Goal: Task Accomplishment & Management: Manage account settings

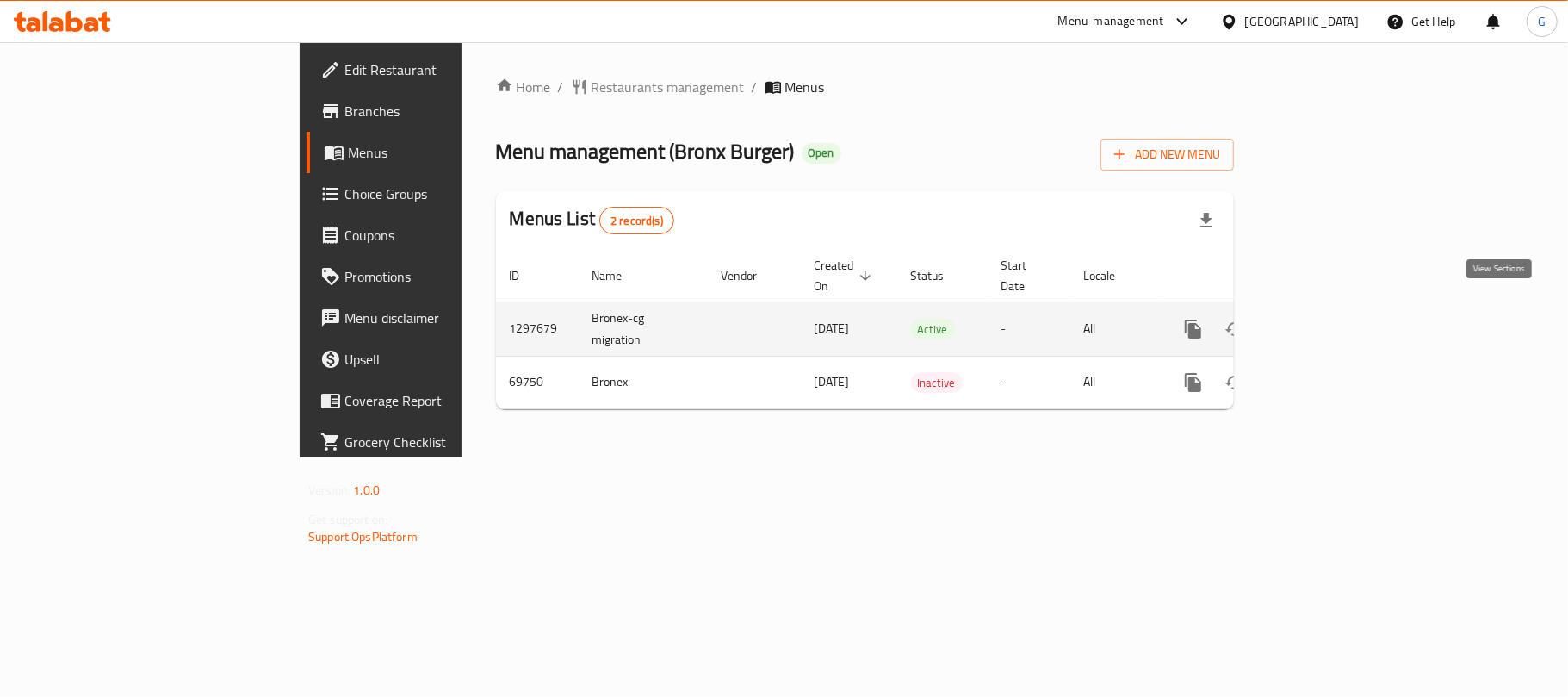
click at [1338, 313] on link "enhanced table" at bounding box center [1318, 329] width 42 height 42
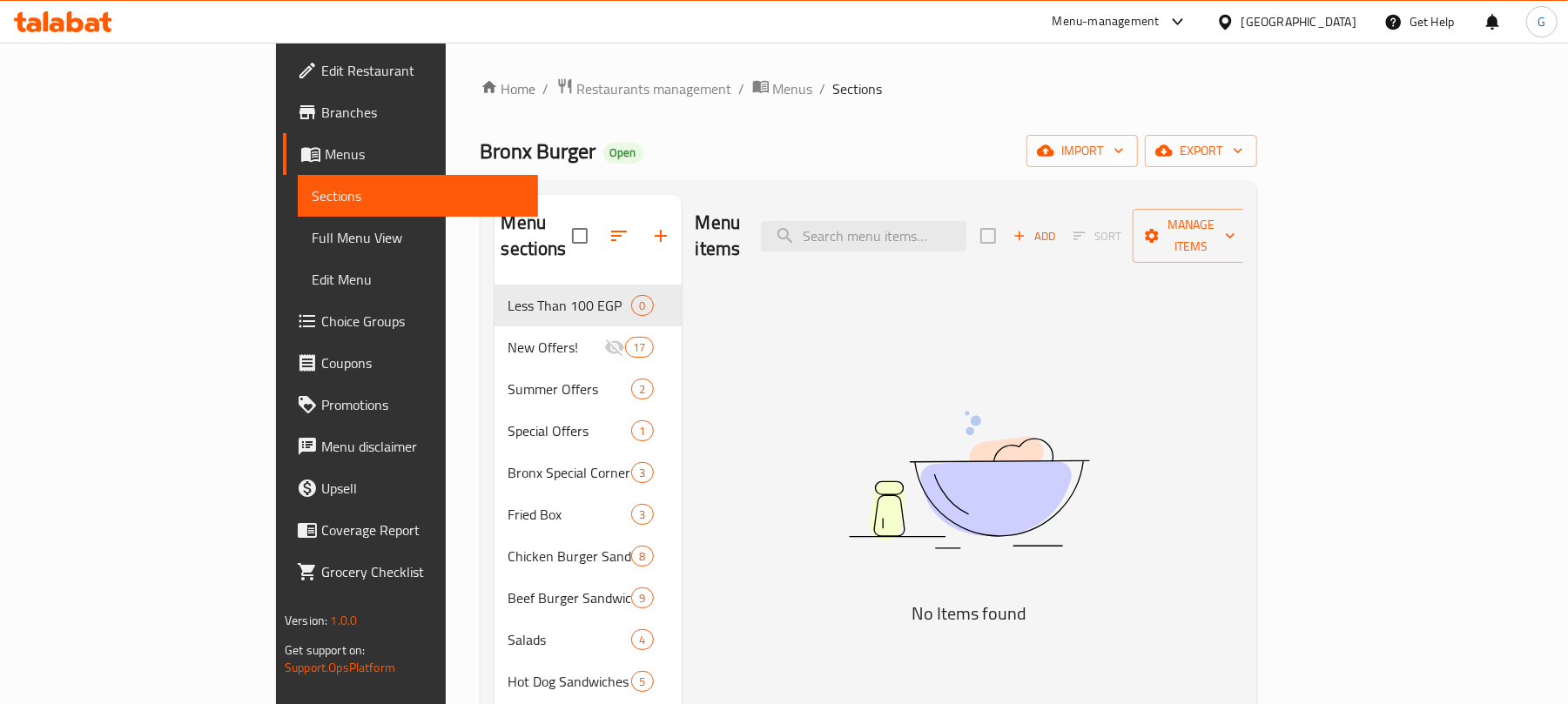
click at [983, 204] on div "Menu items Add Sort Manage items" at bounding box center [969, 236] width 548 height 83
click at [966, 221] on input "search" at bounding box center [864, 236] width 206 height 31
paste input "باظظ ومتروس"
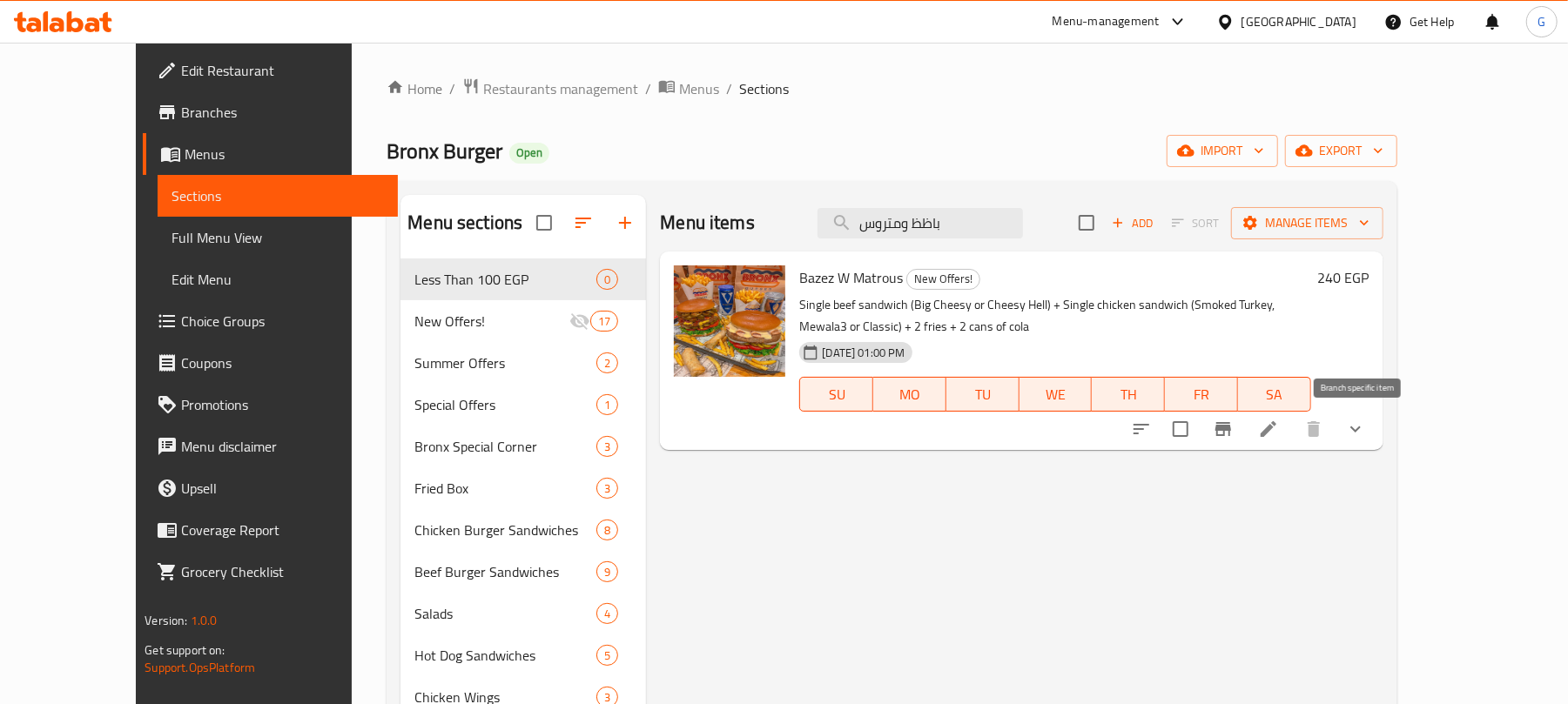
click at [1231, 428] on icon "Branch-specific-item" at bounding box center [1223, 429] width 16 height 14
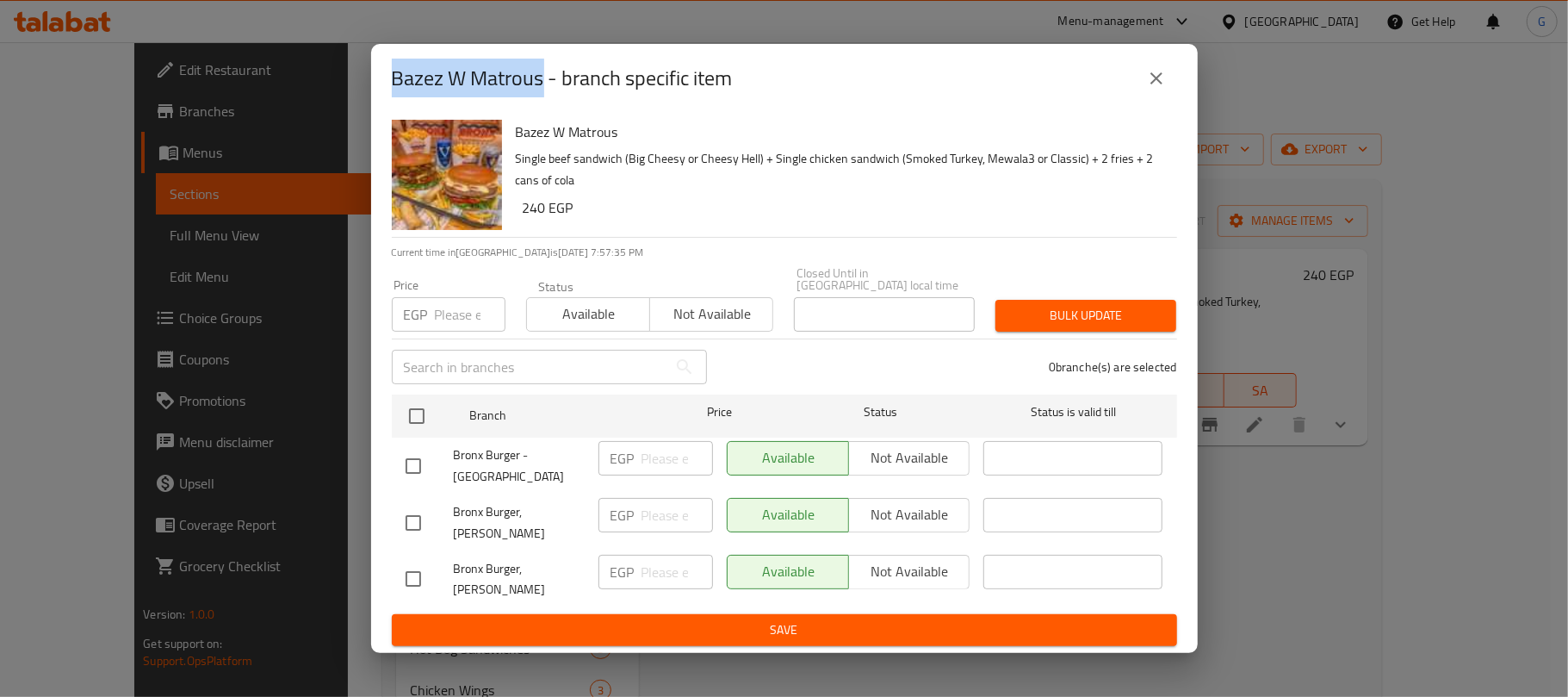
drag, startPoint x: 545, startPoint y: 93, endPoint x: 327, endPoint y: 90, distance: 218.0
click at [327, 90] on div "Bazez W Matrous - branch specific item Bazez W Matrous Single beef sandwich (Bi…" at bounding box center [784, 348] width 1568 height 697
copy h2 "Bazez W Matrous"
click at [1163, 89] on icon "close" at bounding box center [1157, 78] width 21 height 21
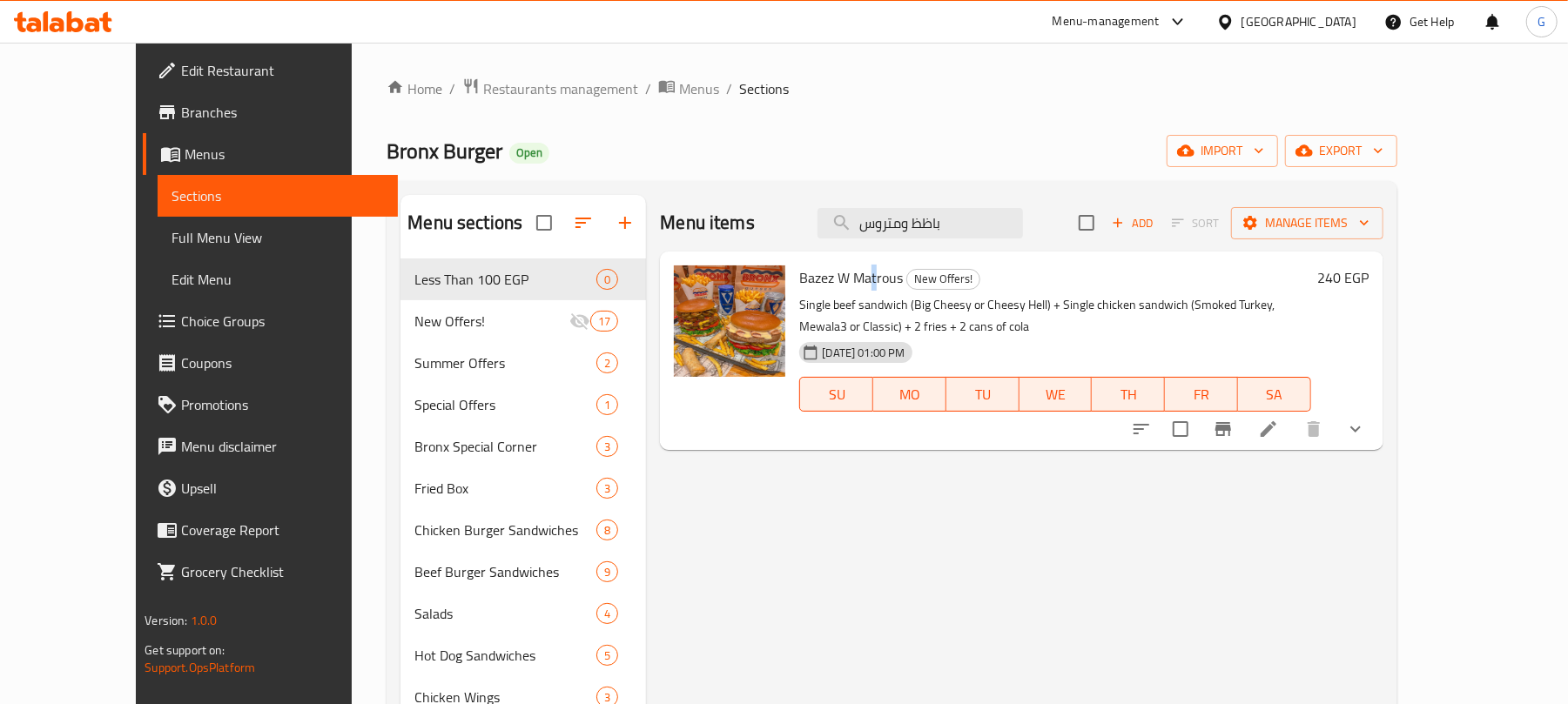
click at [840, 289] on span "Bazez W Matrous" at bounding box center [851, 278] width 104 height 26
click at [841, 289] on span "Bazez W Matrous" at bounding box center [851, 278] width 104 height 26
copy h6 "Bazez W Matrous"
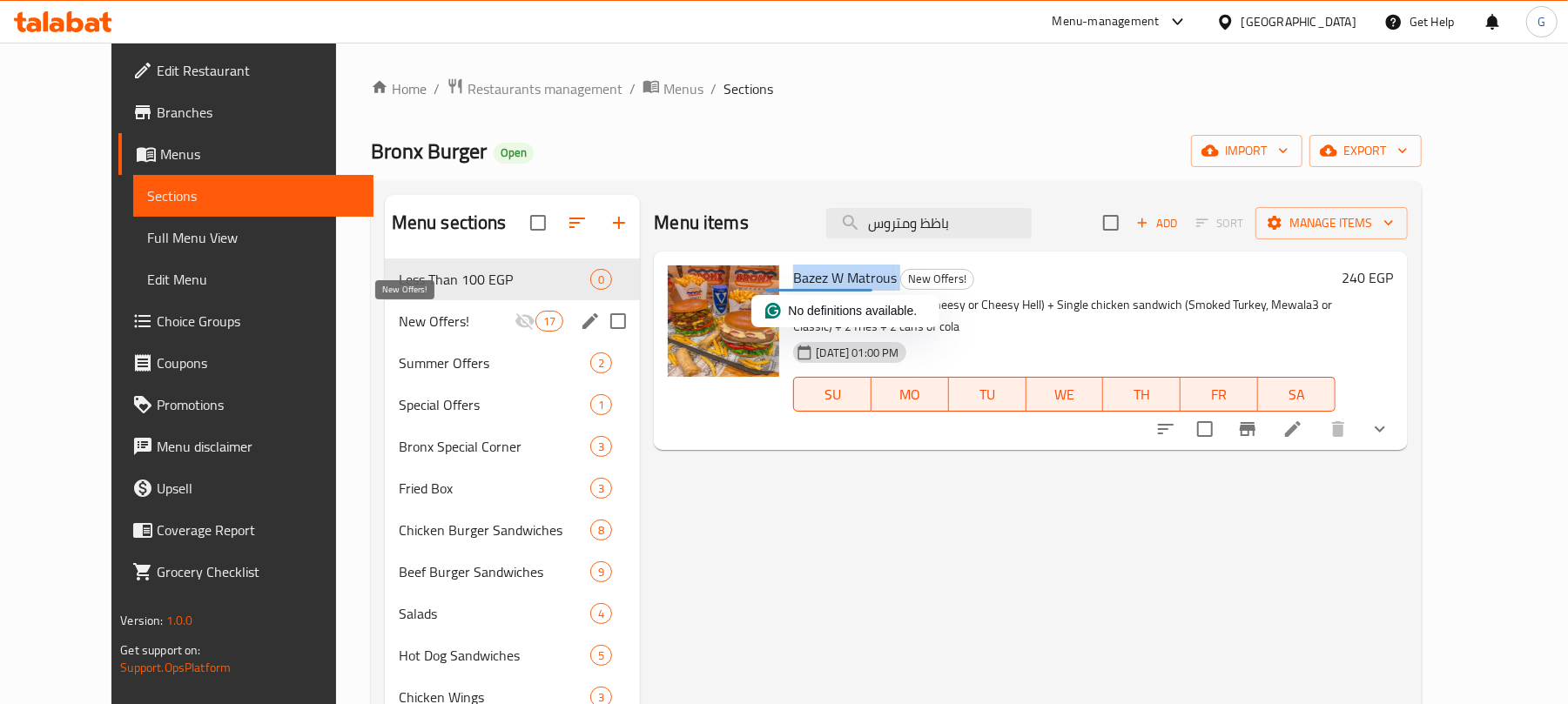
click at [451, 323] on span "New Offers!" at bounding box center [456, 321] width 116 height 21
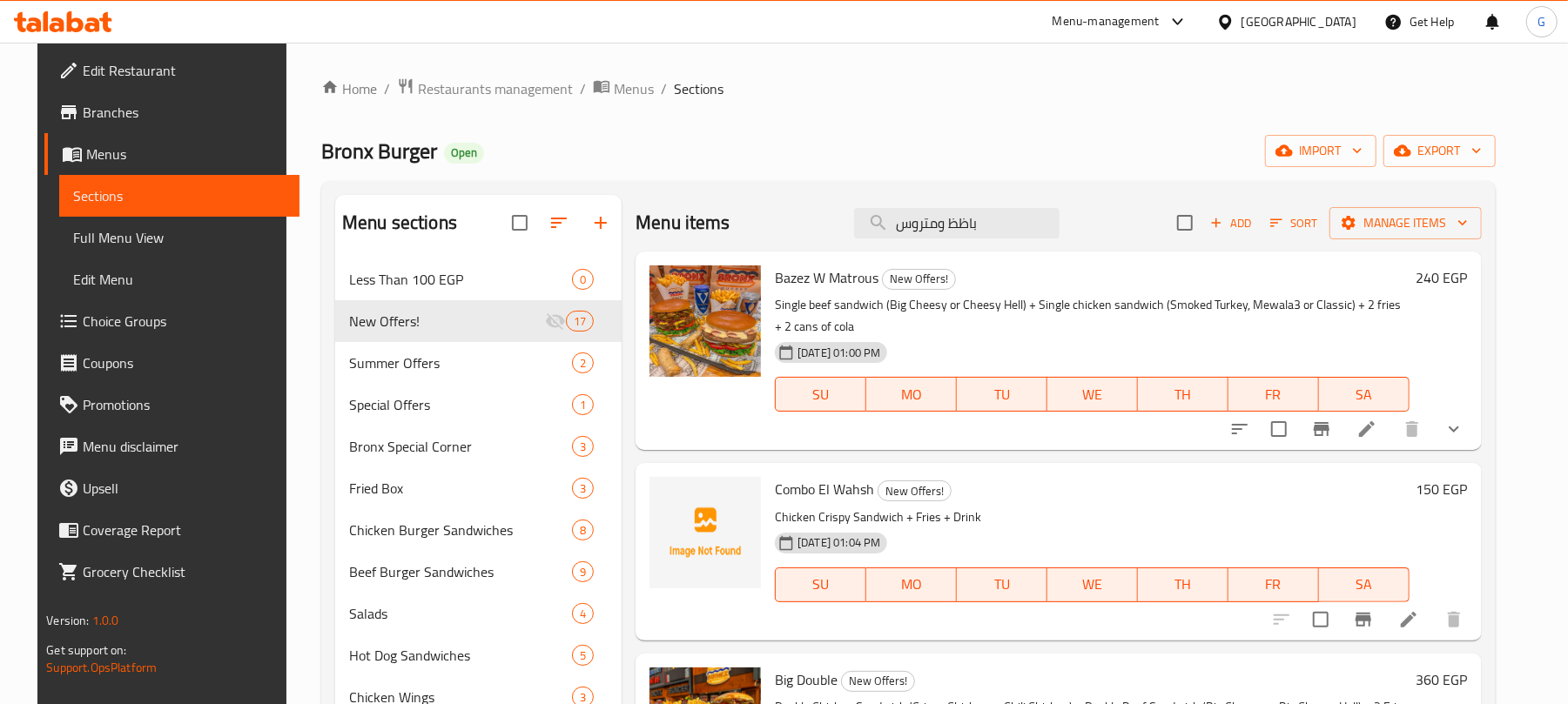
click at [1163, 305] on p "Single beef sandwich (Big Cheesy or Cheesy Hell) + Single chicken sandwich (Smo…" at bounding box center [1091, 316] width 634 height 44
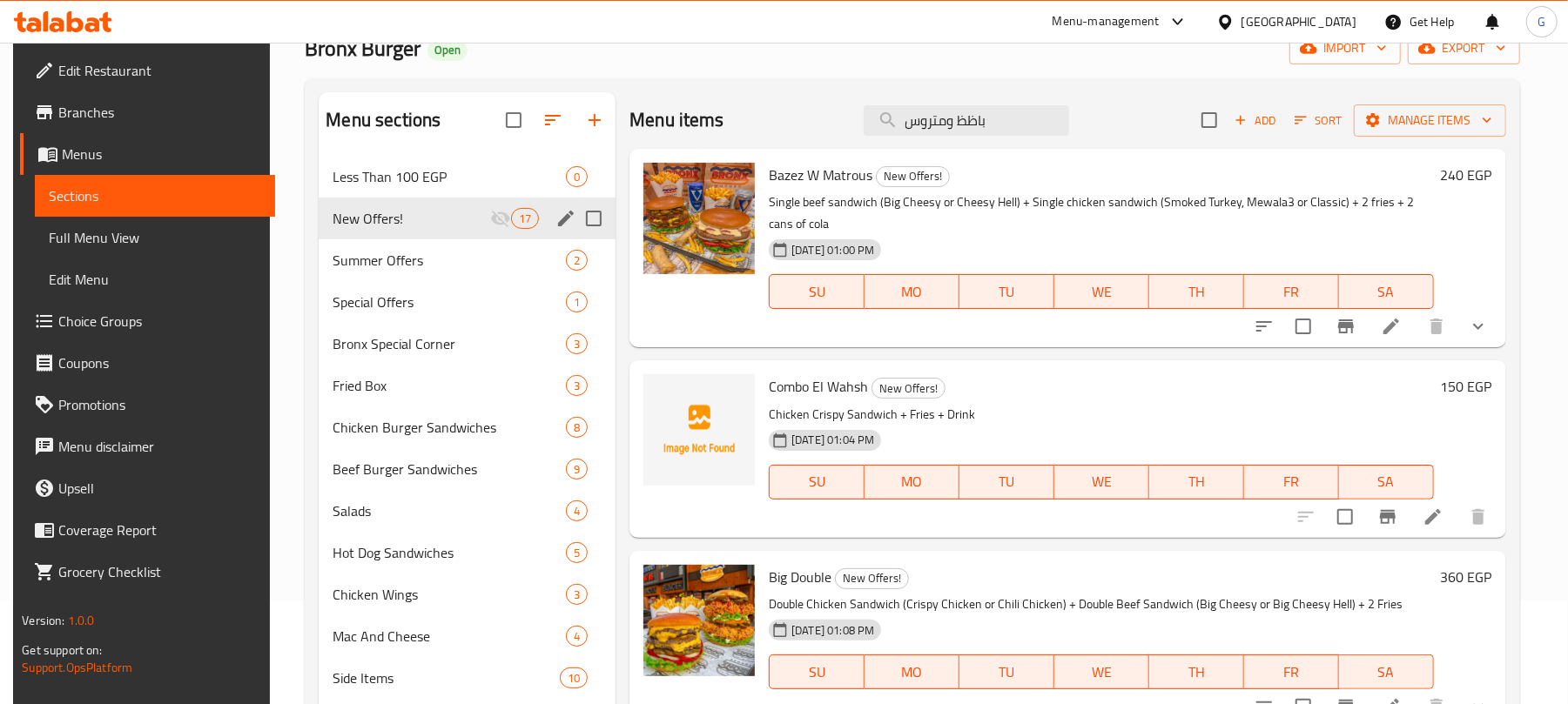
scroll to position [89, 0]
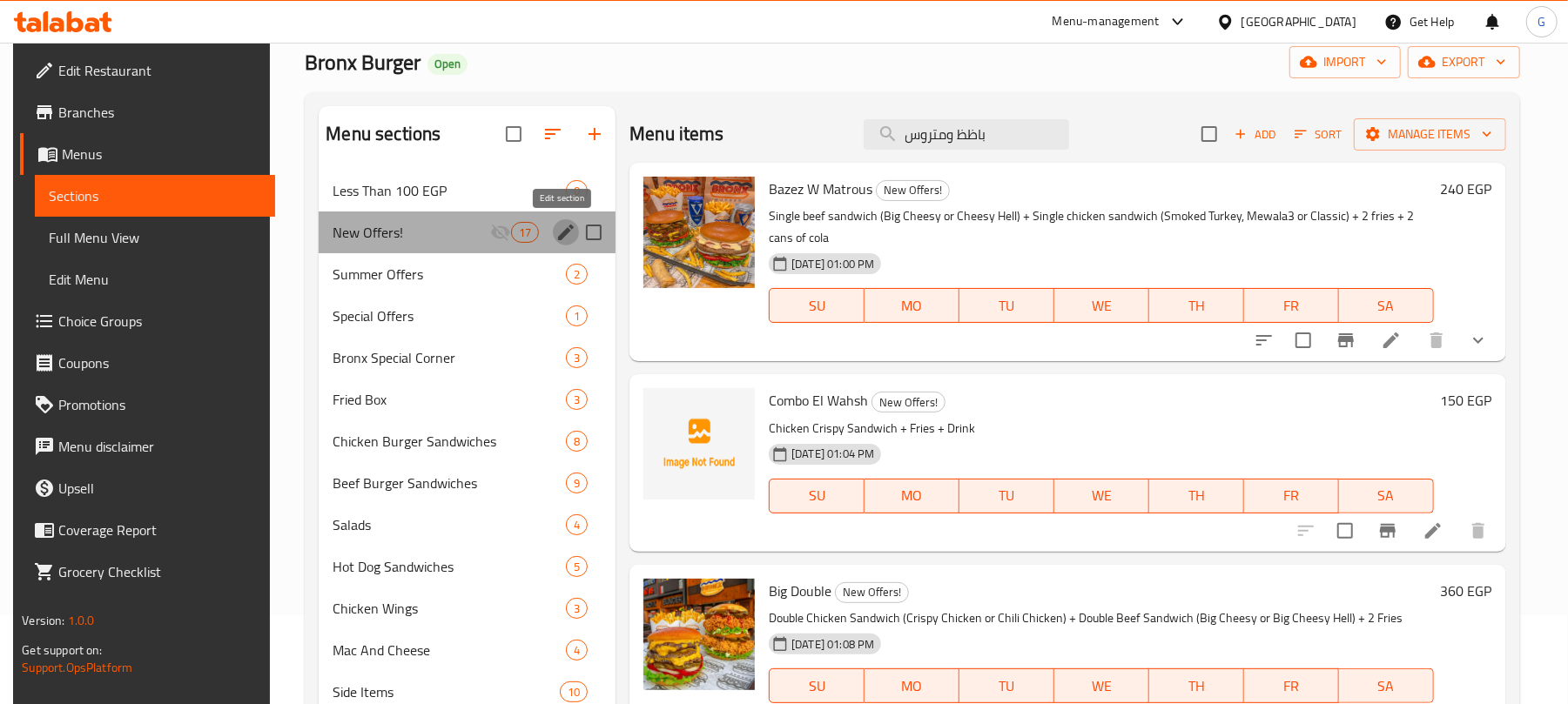
click at [556, 230] on icon "edit" at bounding box center [566, 232] width 21 height 21
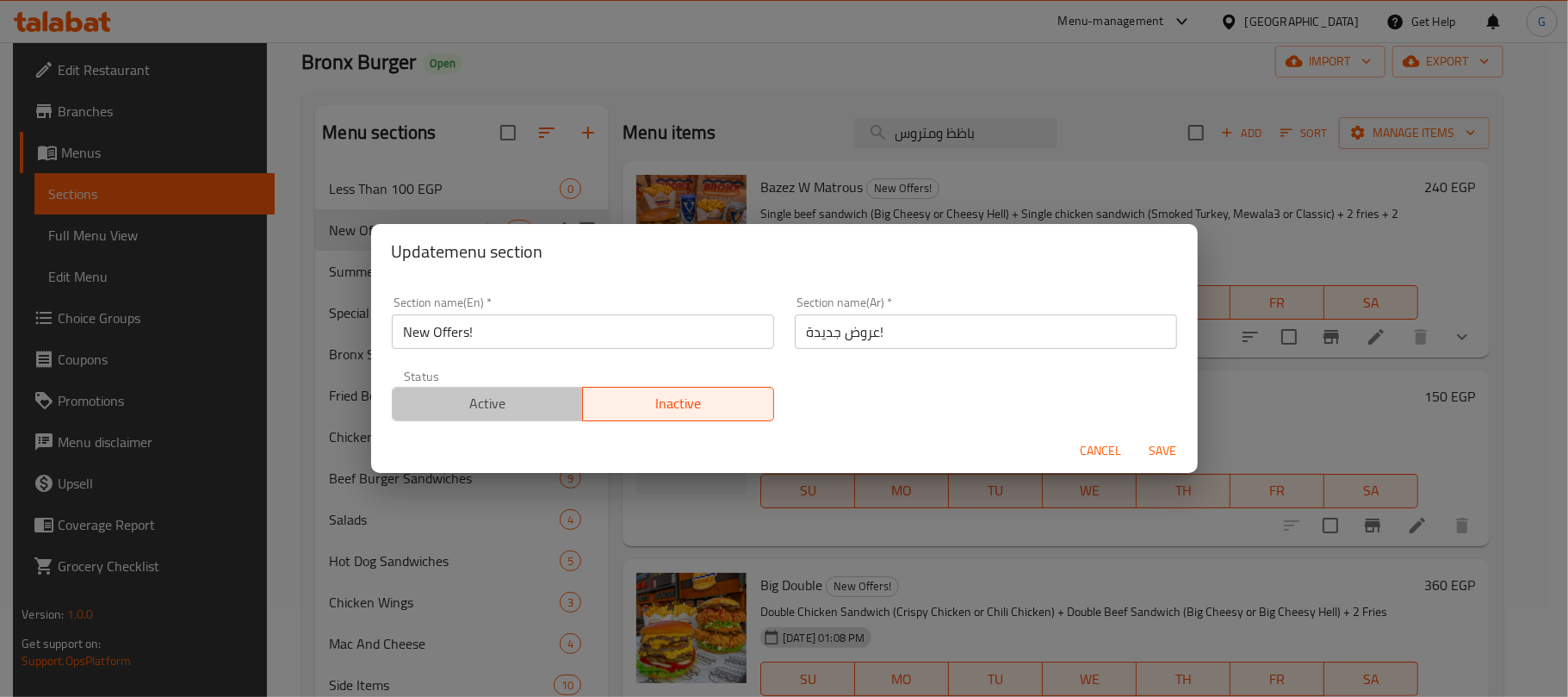
click at [497, 414] on span "Active" at bounding box center [488, 403] width 177 height 25
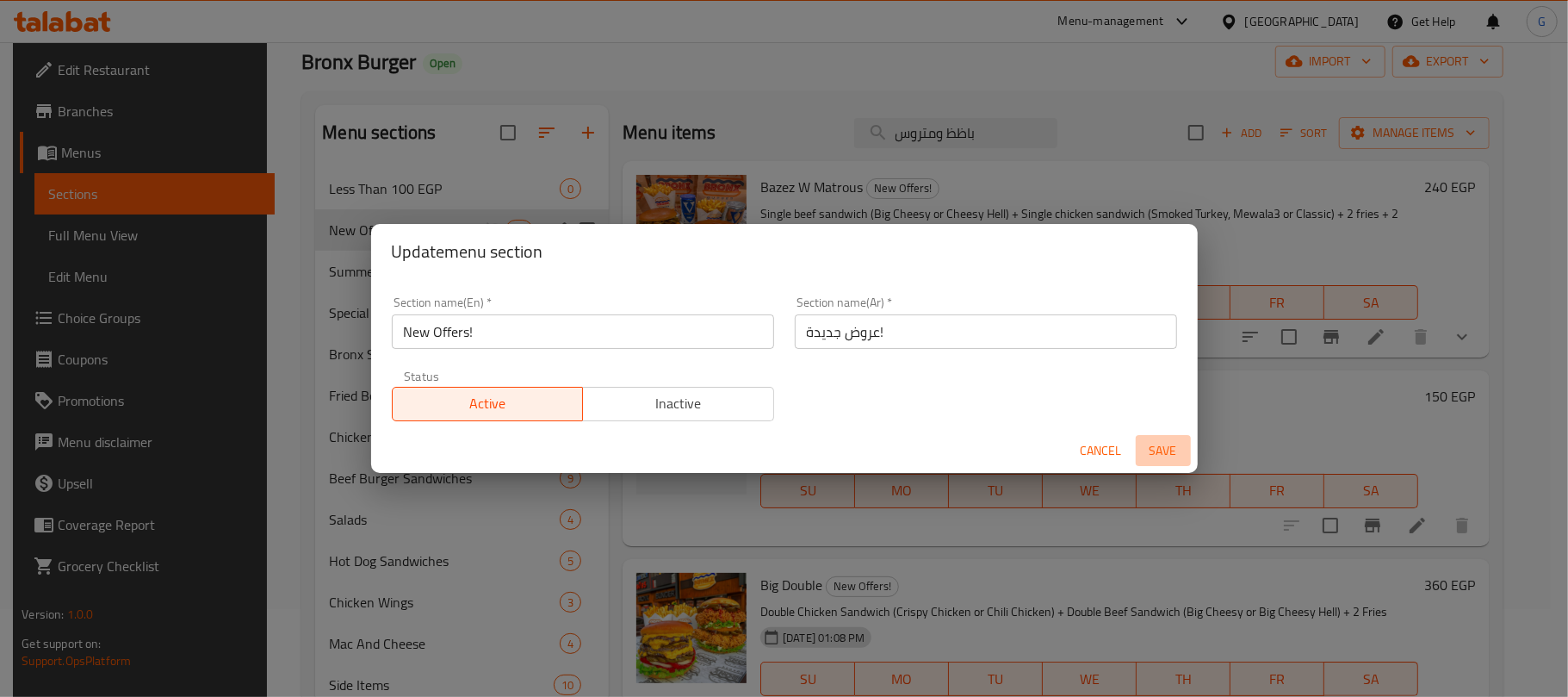
click at [1169, 450] on span "Save" at bounding box center [1164, 451] width 42 height 22
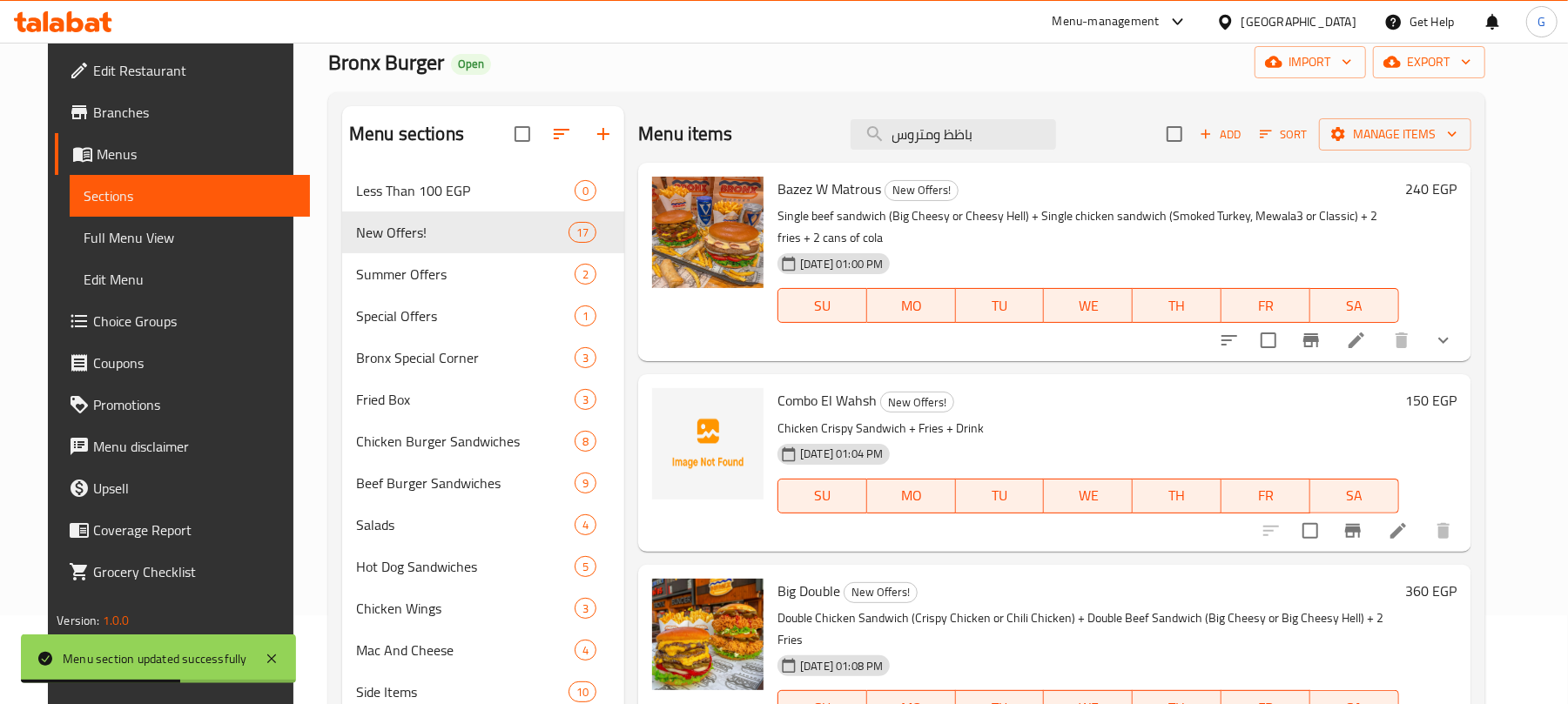
click at [822, 182] on span "Bazez W Matrous" at bounding box center [829, 189] width 104 height 26
copy h6 "Bazez W Matrous"
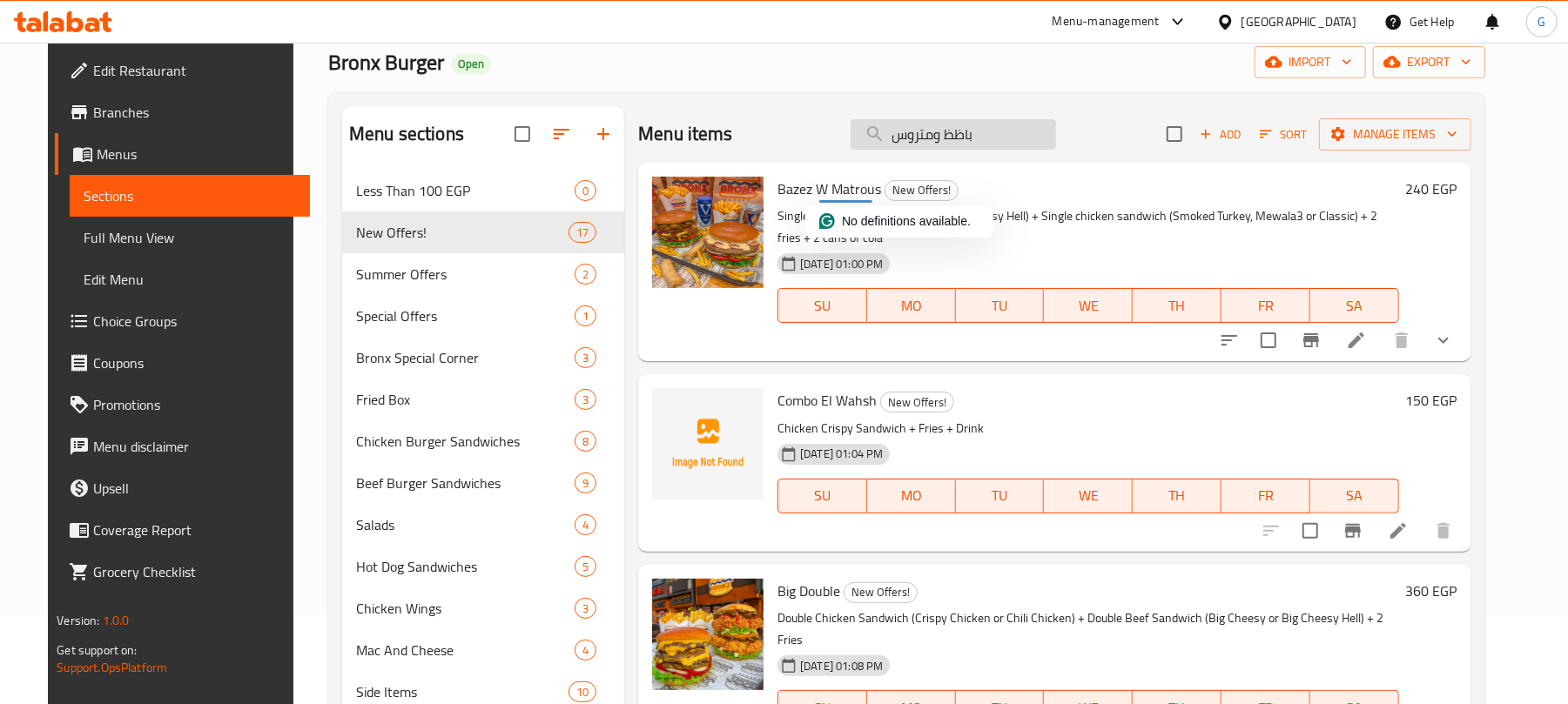
click at [987, 140] on input "باظظ ومتروس" at bounding box center [953, 134] width 206 height 31
paste input "كومبو الوحش:"
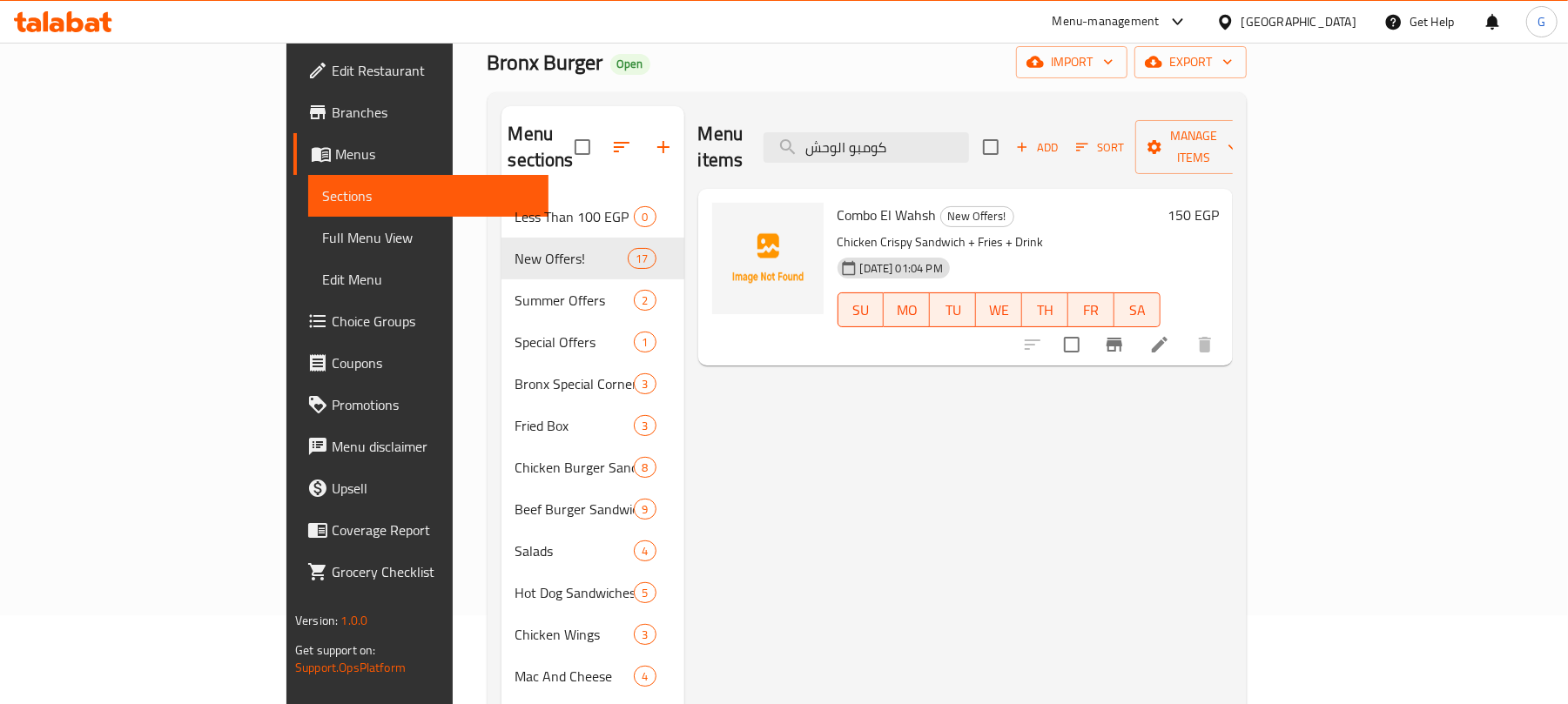
type input "كومبو الوحش"
click at [837, 202] on span "Combo El Wahsh" at bounding box center [886, 215] width 99 height 26
copy h6 "Combo El Wahsh"
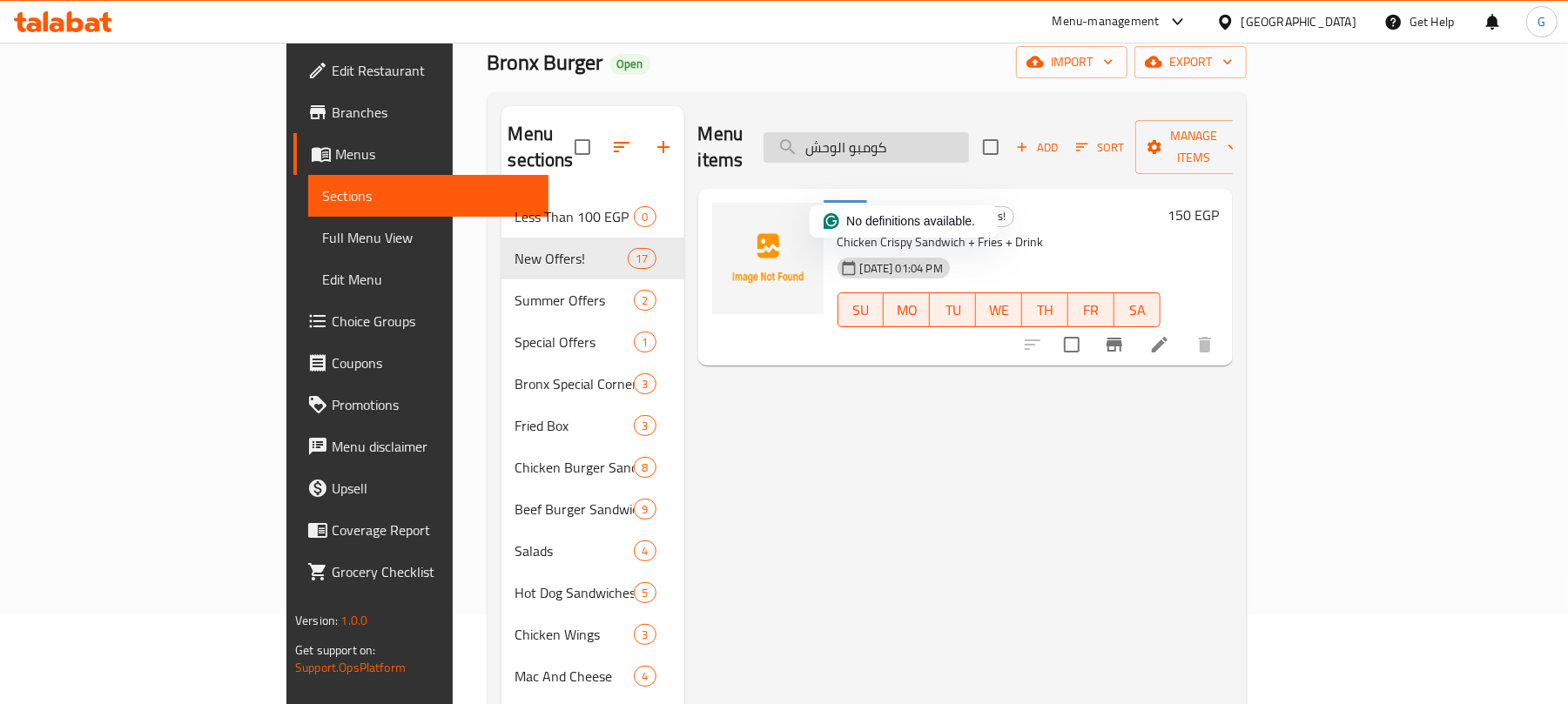
click at [969, 135] on input "كومبو الوحش" at bounding box center [866, 147] width 206 height 31
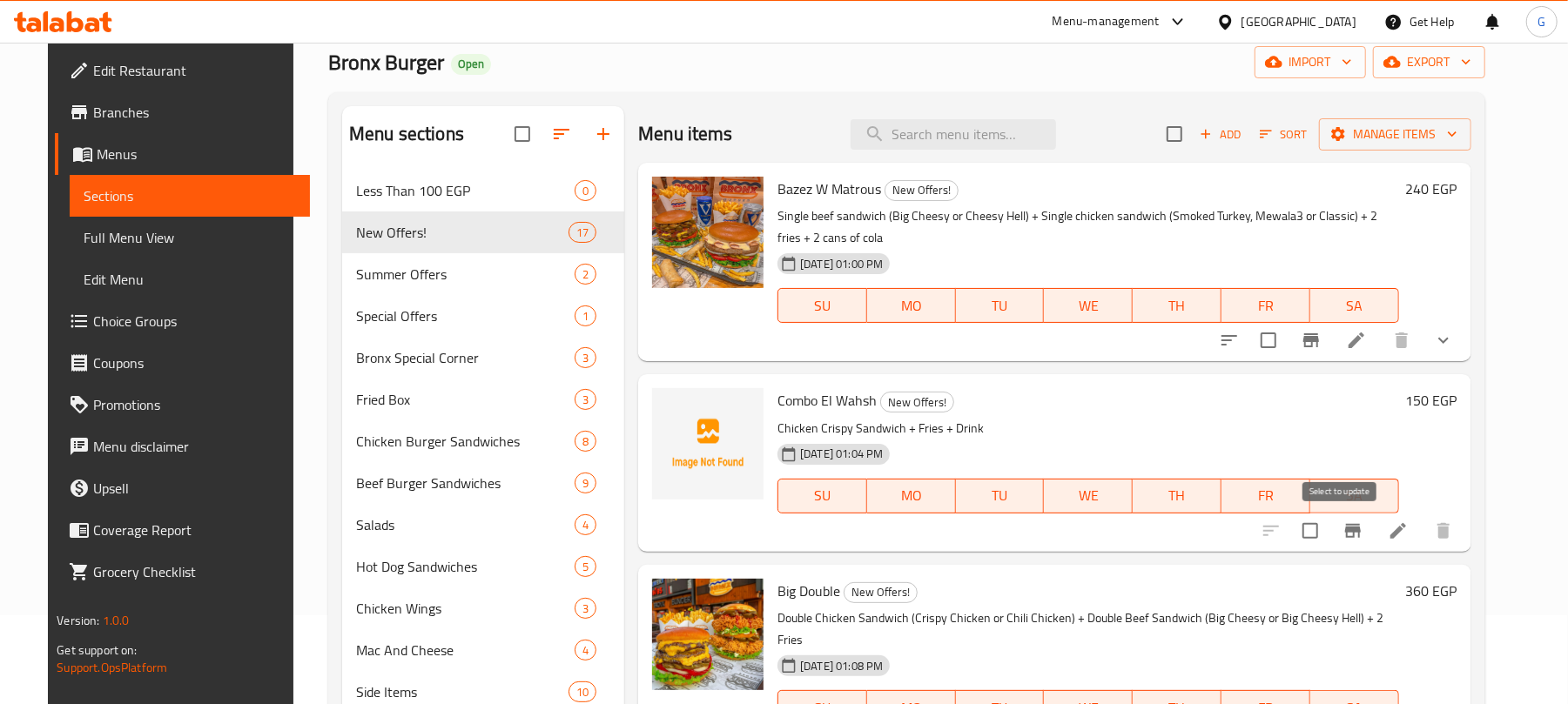
click at [1329, 541] on input "checkbox" at bounding box center [1310, 531] width 37 height 37
checkbox input "true"
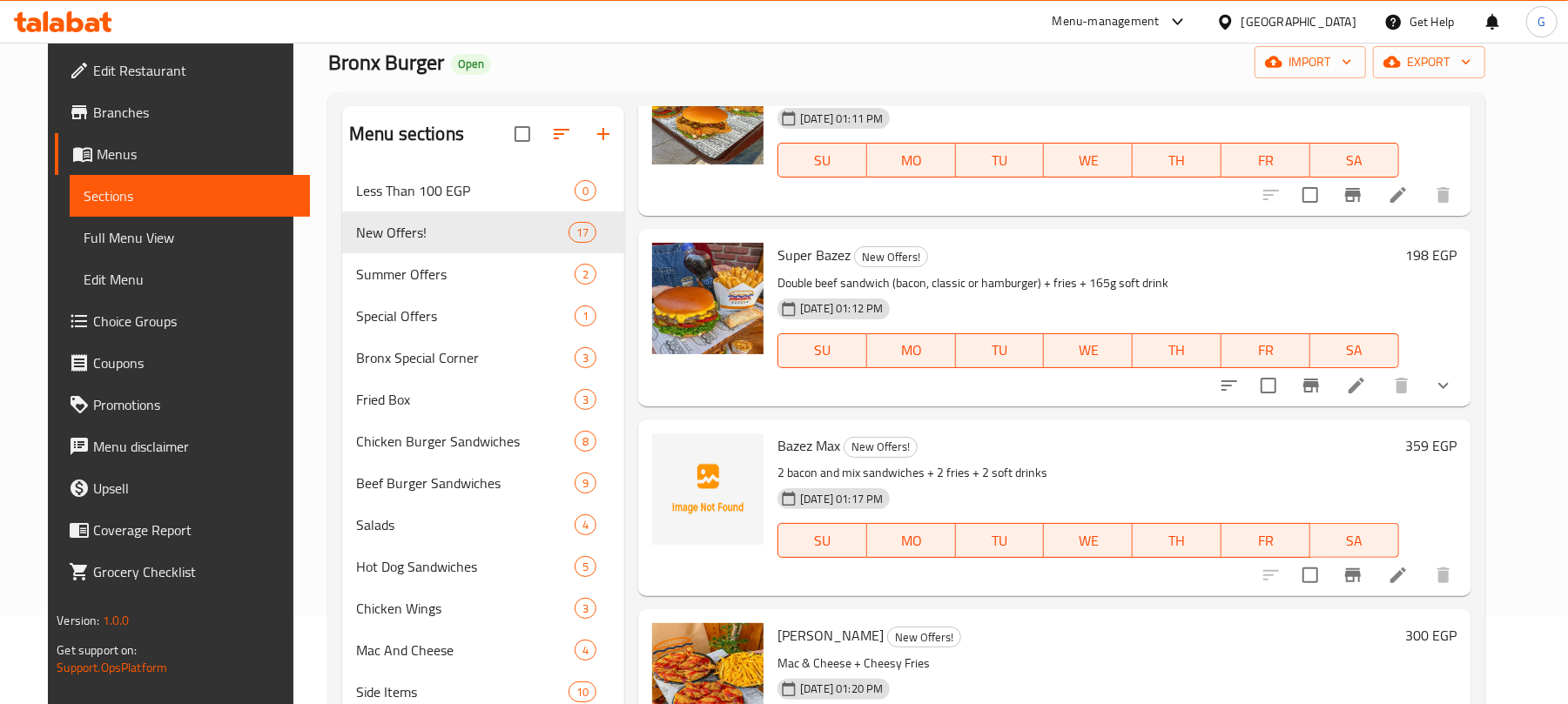
scroll to position [1044, 0]
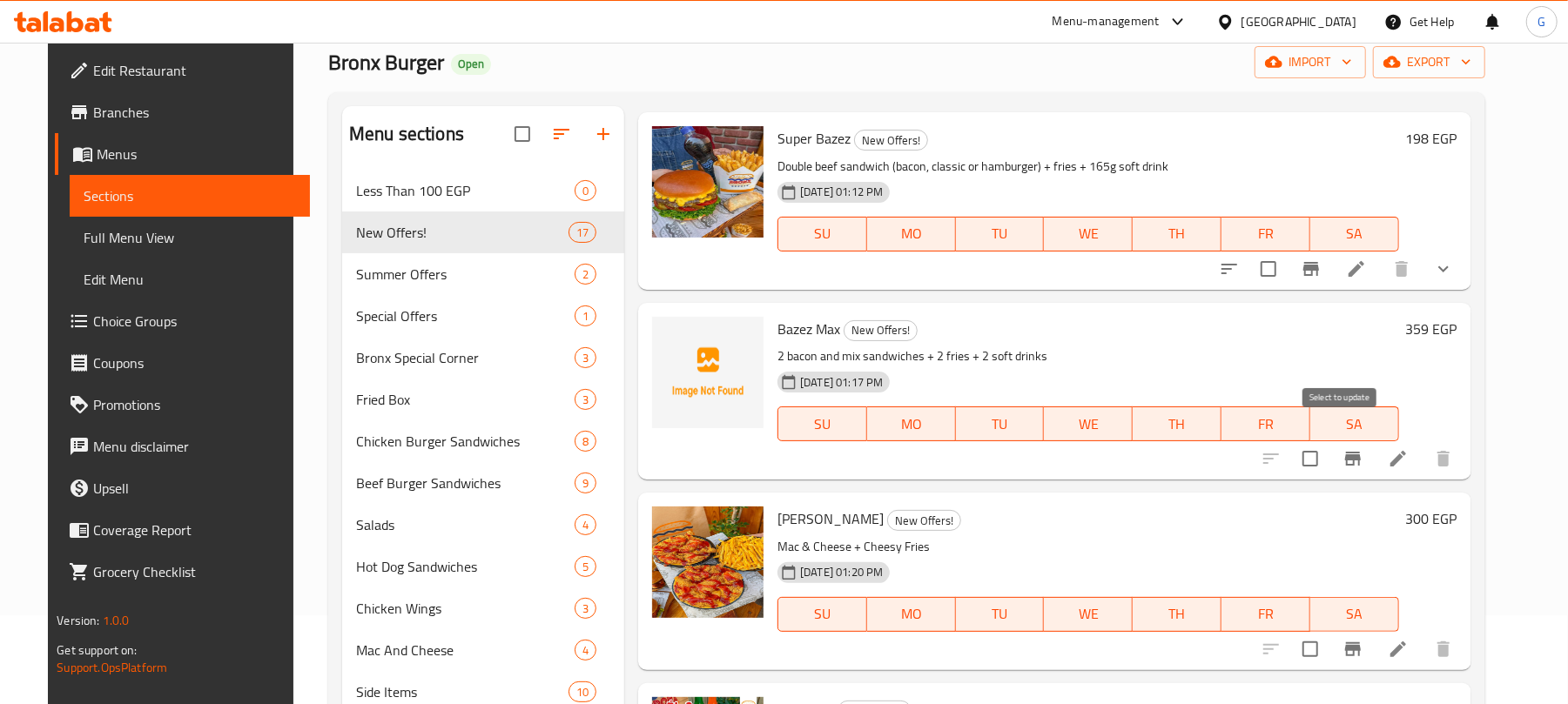
click at [1329, 440] on input "checkbox" at bounding box center [1310, 459] width 37 height 37
checkbox input "true"
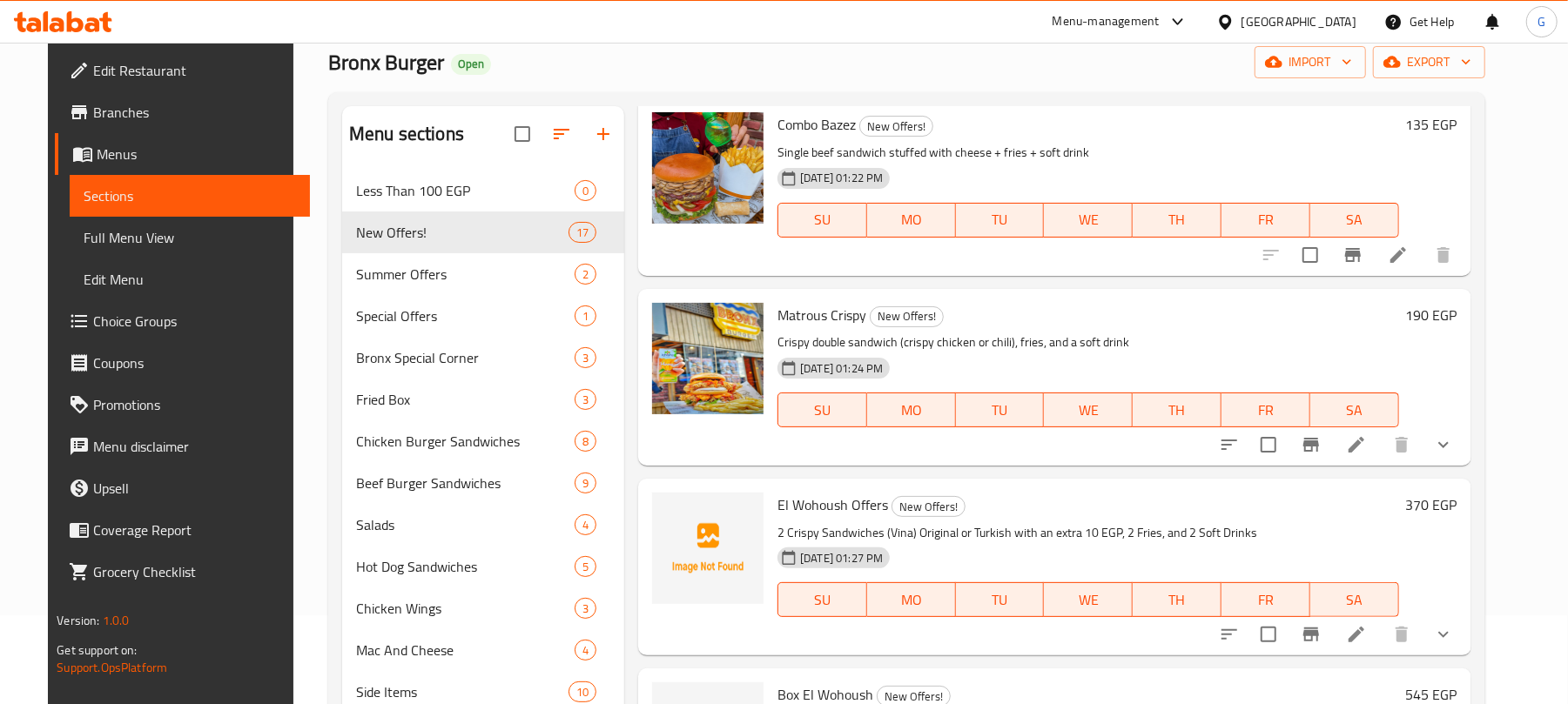
scroll to position [1971, 0]
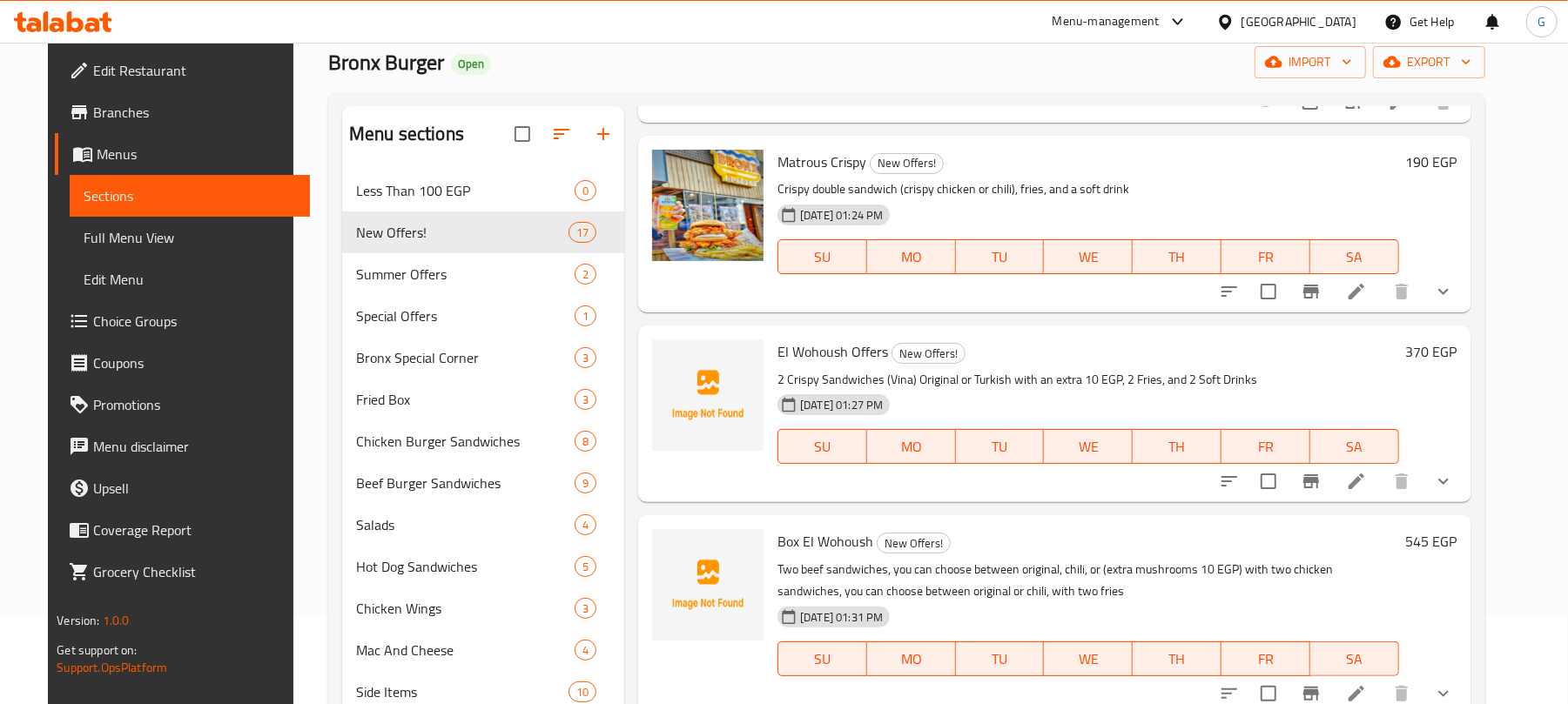
click at [1287, 463] on input "checkbox" at bounding box center [1269, 482] width 37 height 37
checkbox input "true"
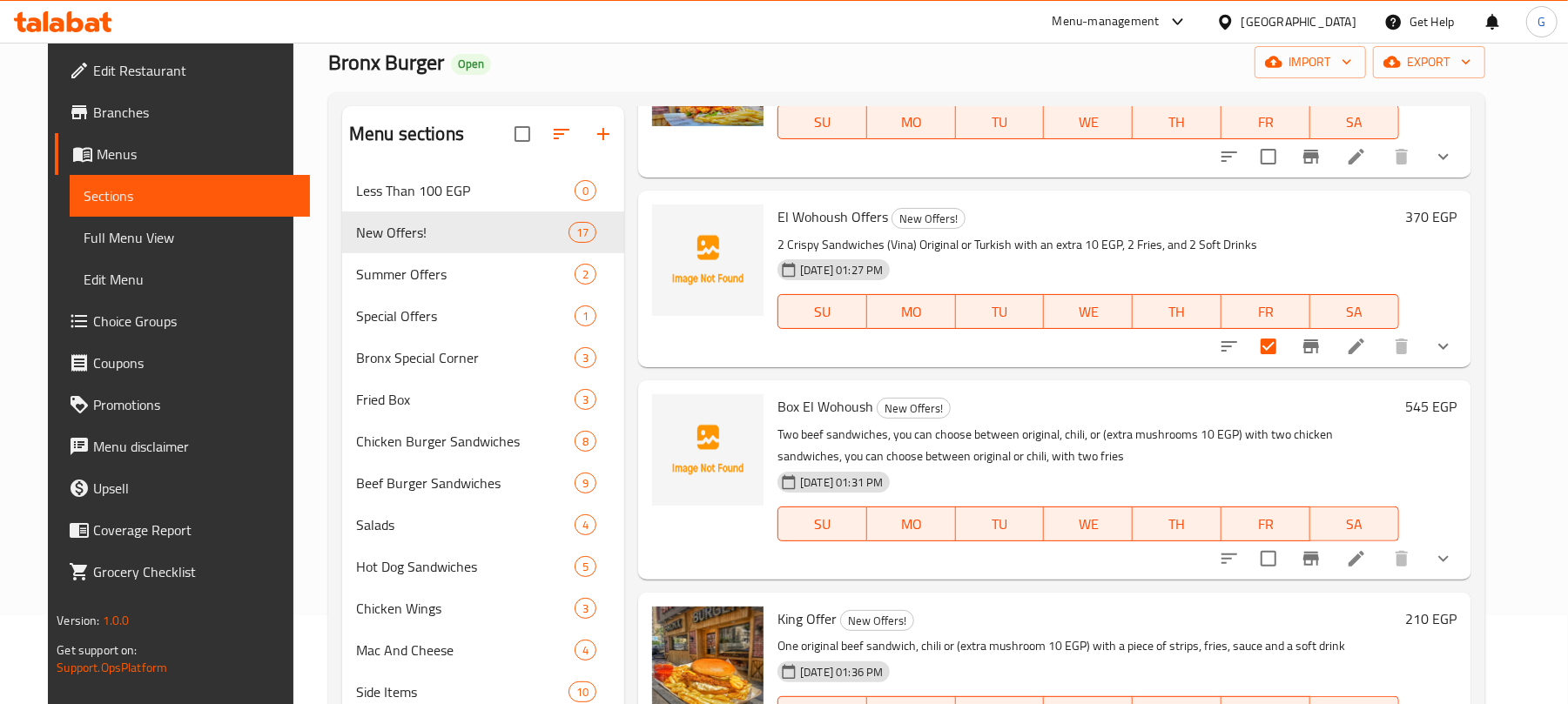
scroll to position [2095, 0]
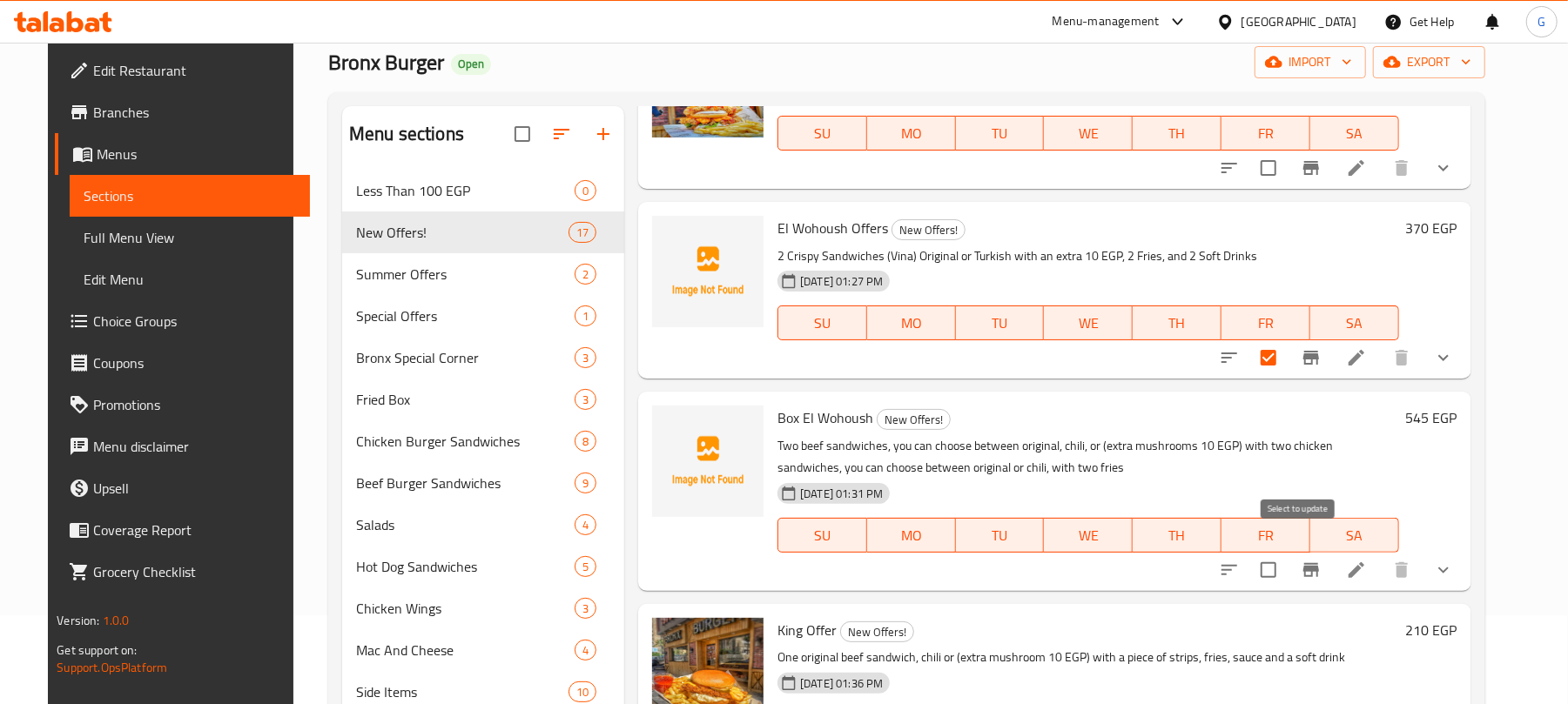
click at [1287, 552] on input "checkbox" at bounding box center [1269, 570] width 37 height 37
checkbox input "true"
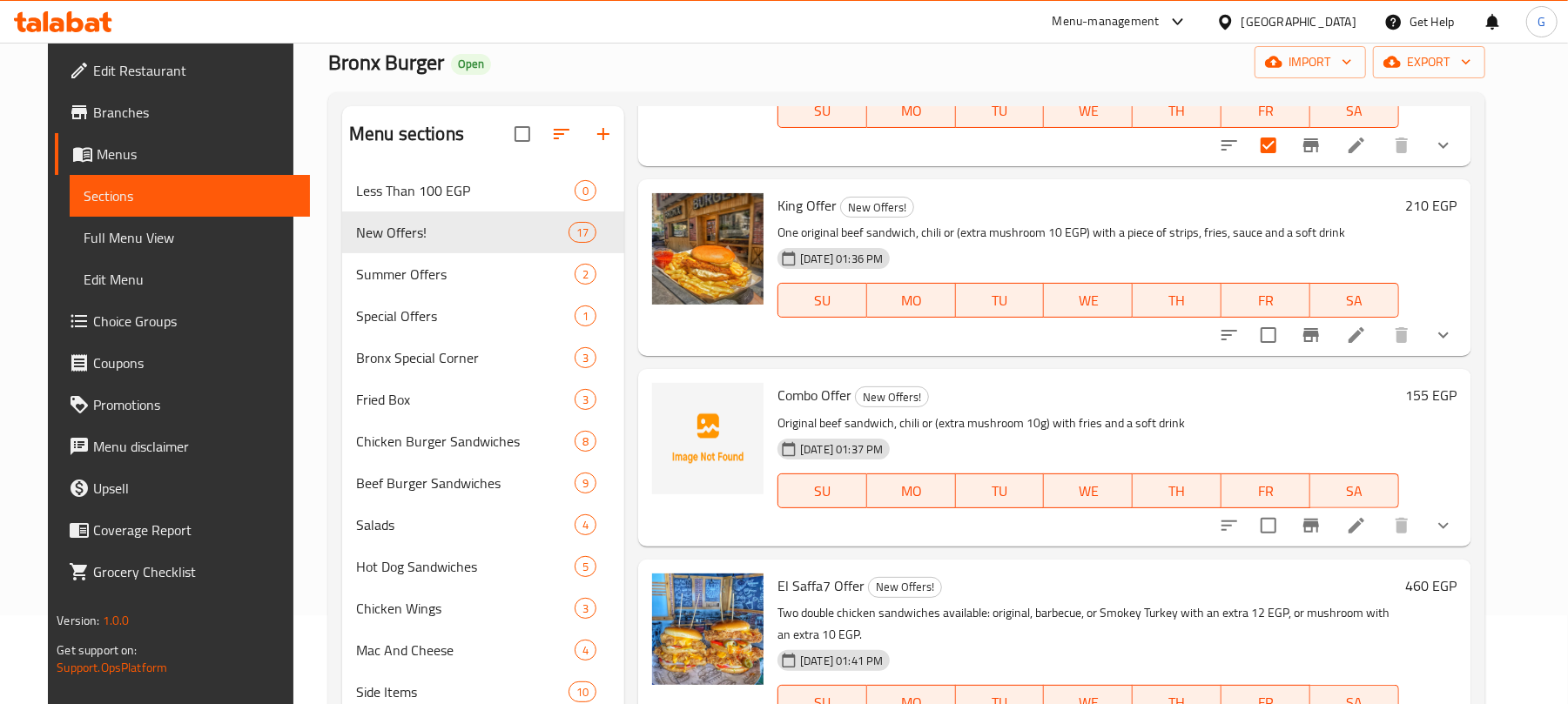
scroll to position [2559, 0]
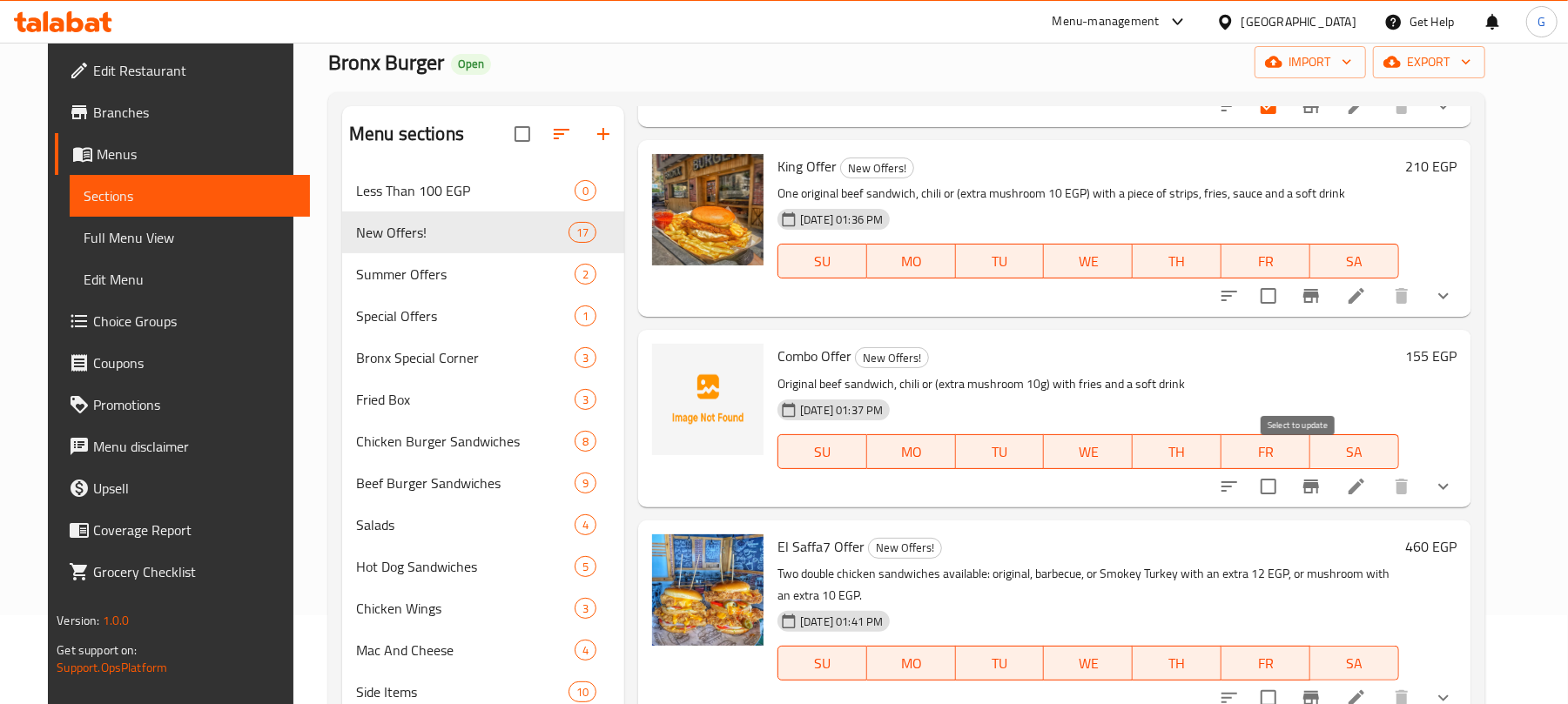
click at [1287, 470] on input "checkbox" at bounding box center [1269, 487] width 37 height 37
checkbox input "true"
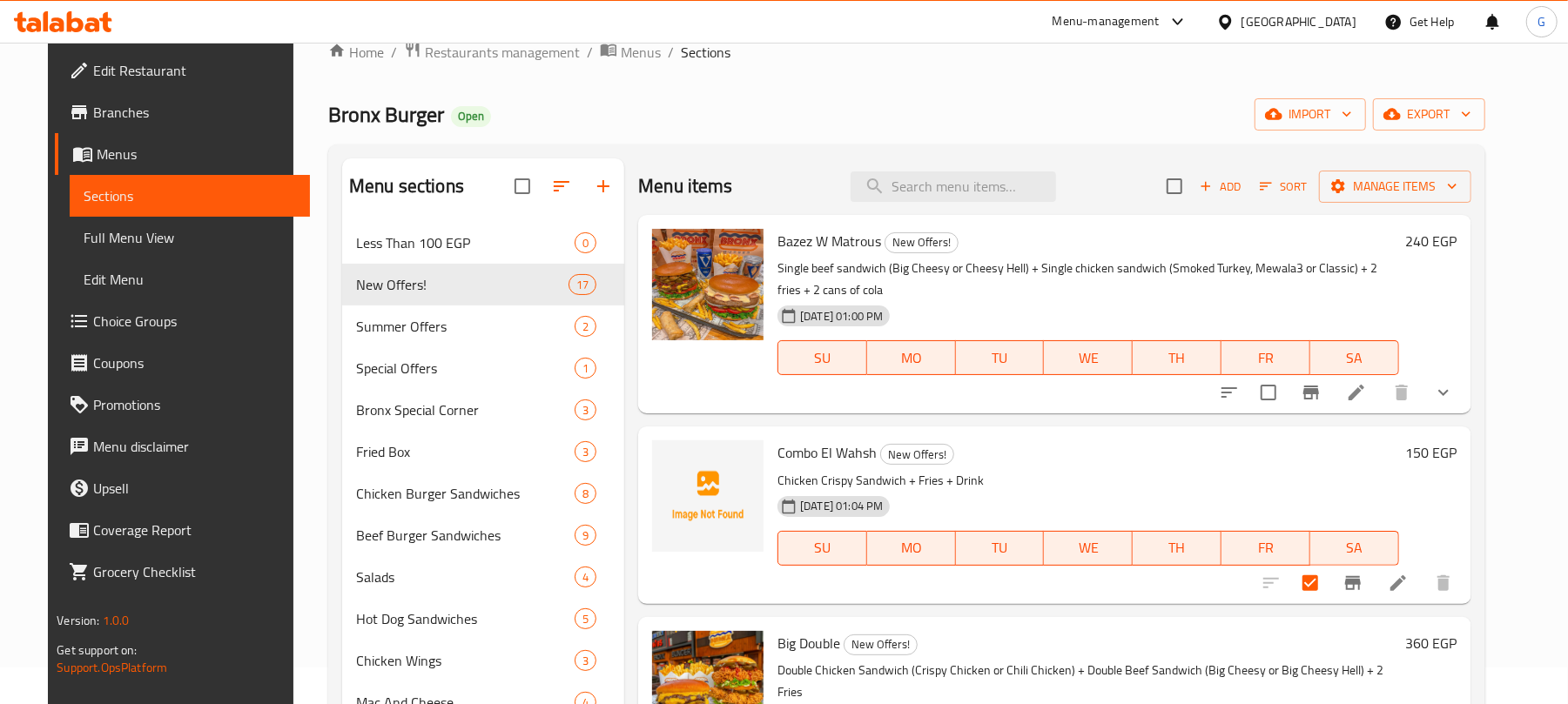
scroll to position [0, 0]
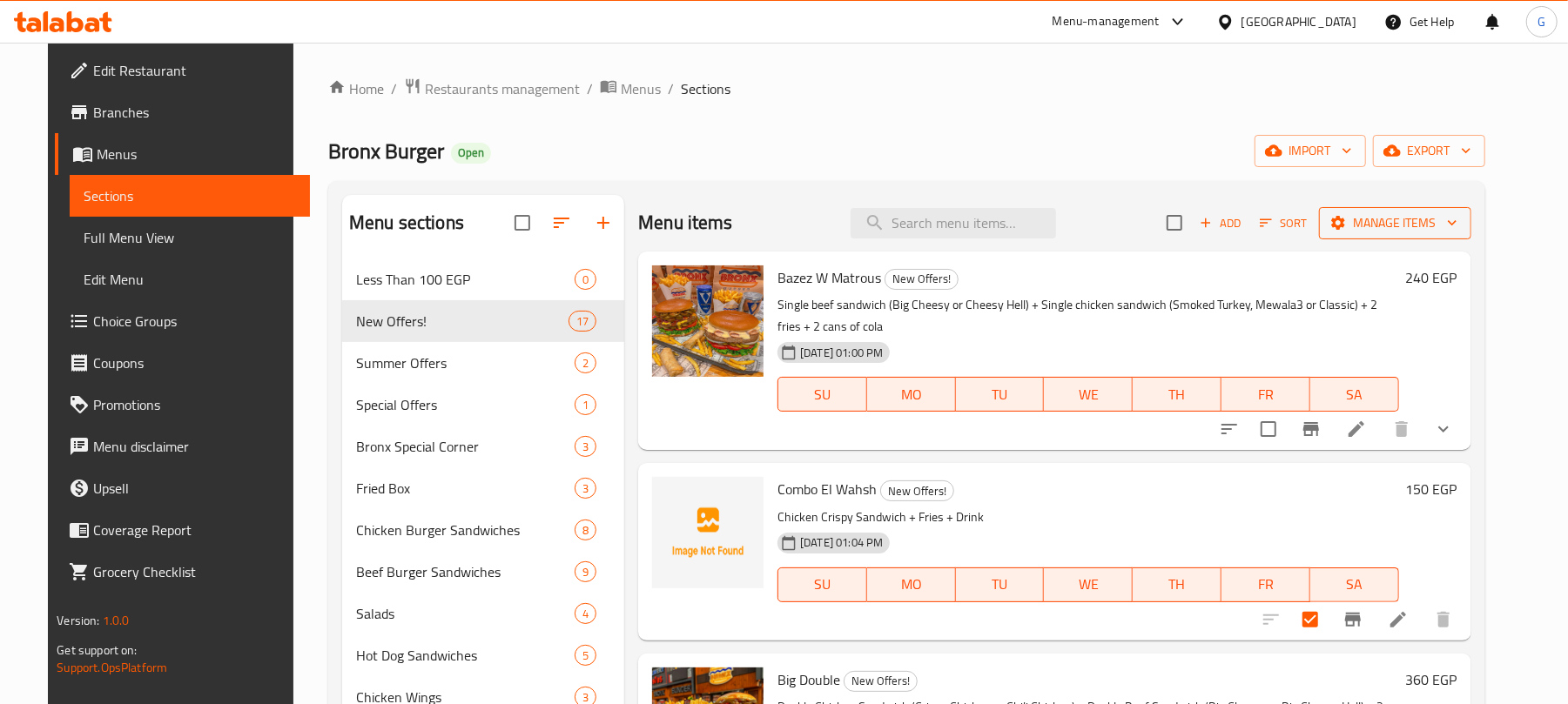
click at [1418, 217] on span "Manage items" at bounding box center [1396, 223] width 125 height 22
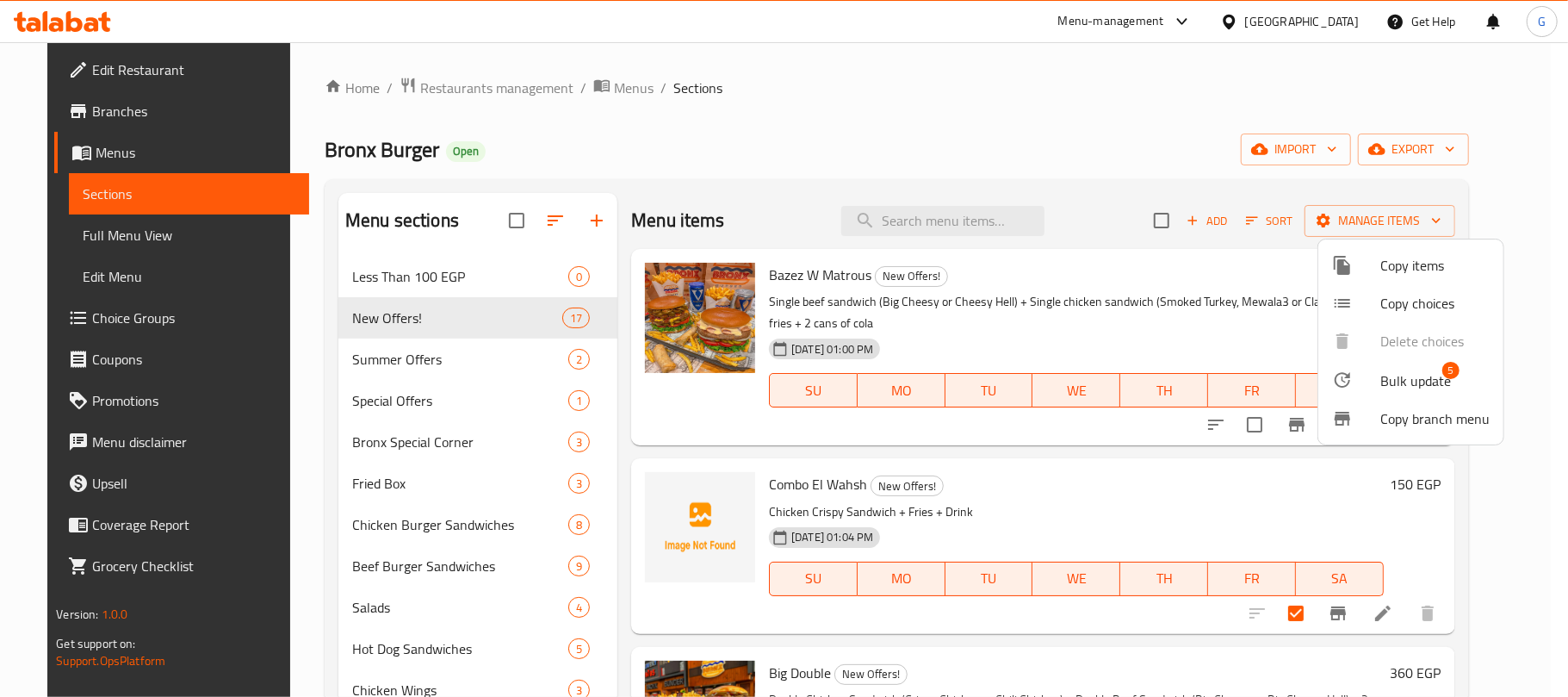
click at [1418, 371] on span "Bulk update" at bounding box center [1415, 381] width 70 height 21
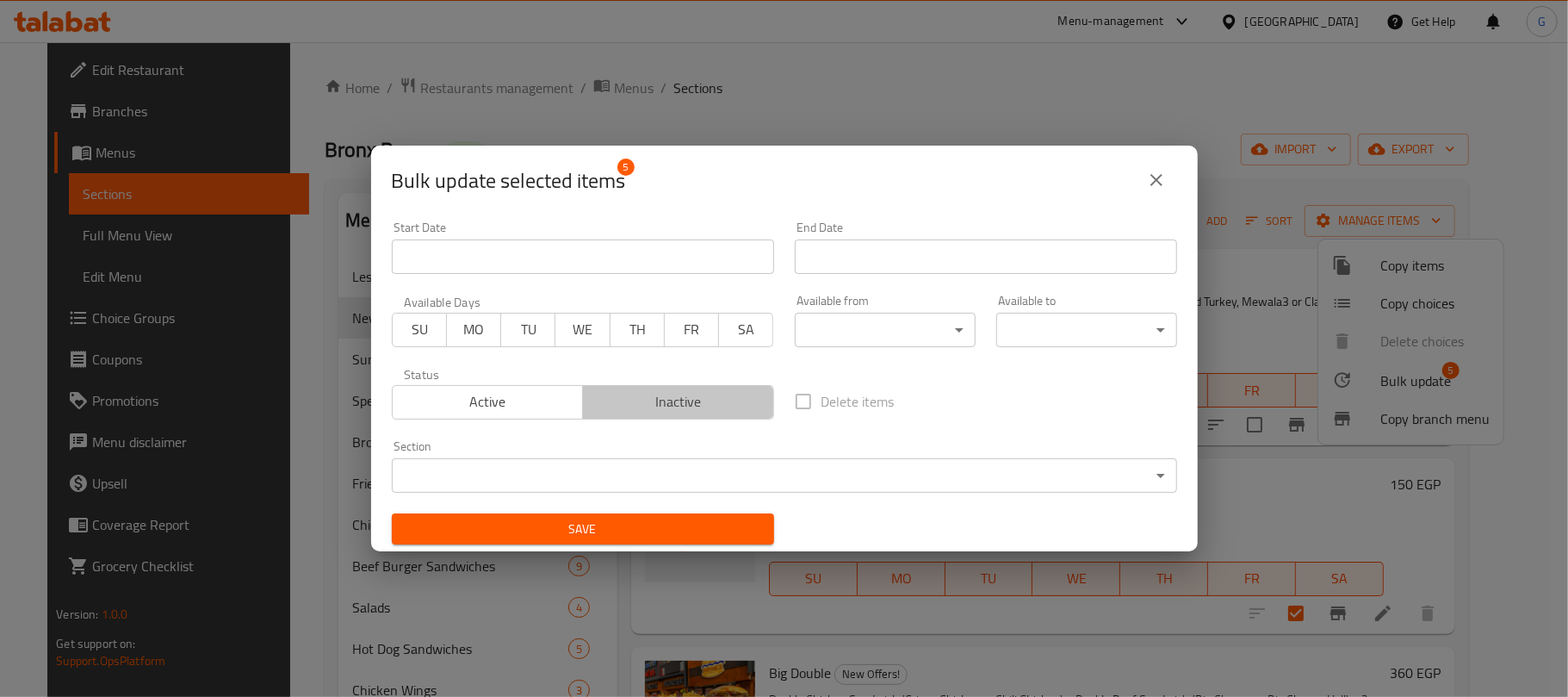
drag, startPoint x: 686, startPoint y: 406, endPoint x: 661, endPoint y: 519, distance: 115.7
click at [685, 406] on span "Inactive" at bounding box center [678, 402] width 177 height 25
click at [659, 536] on span "Save" at bounding box center [583, 529] width 355 height 22
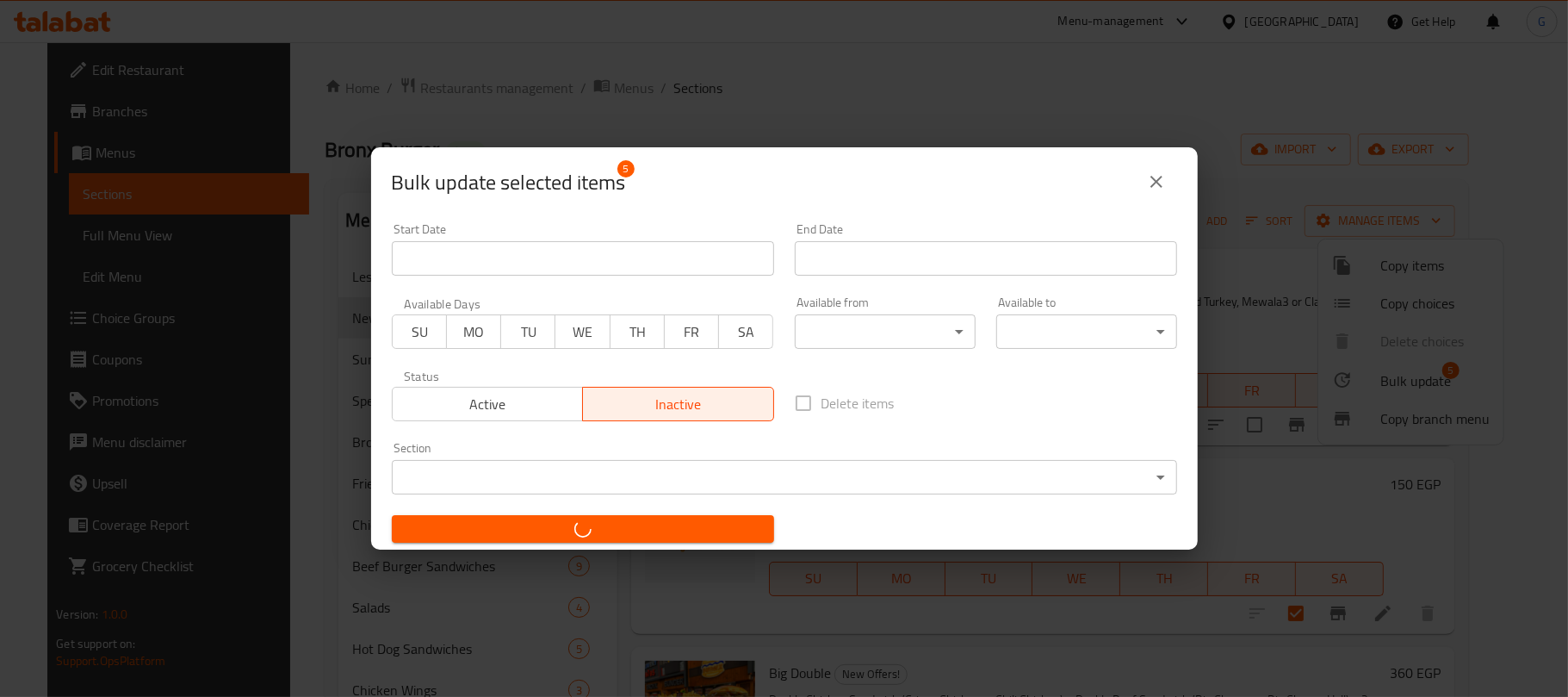
checkbox input "false"
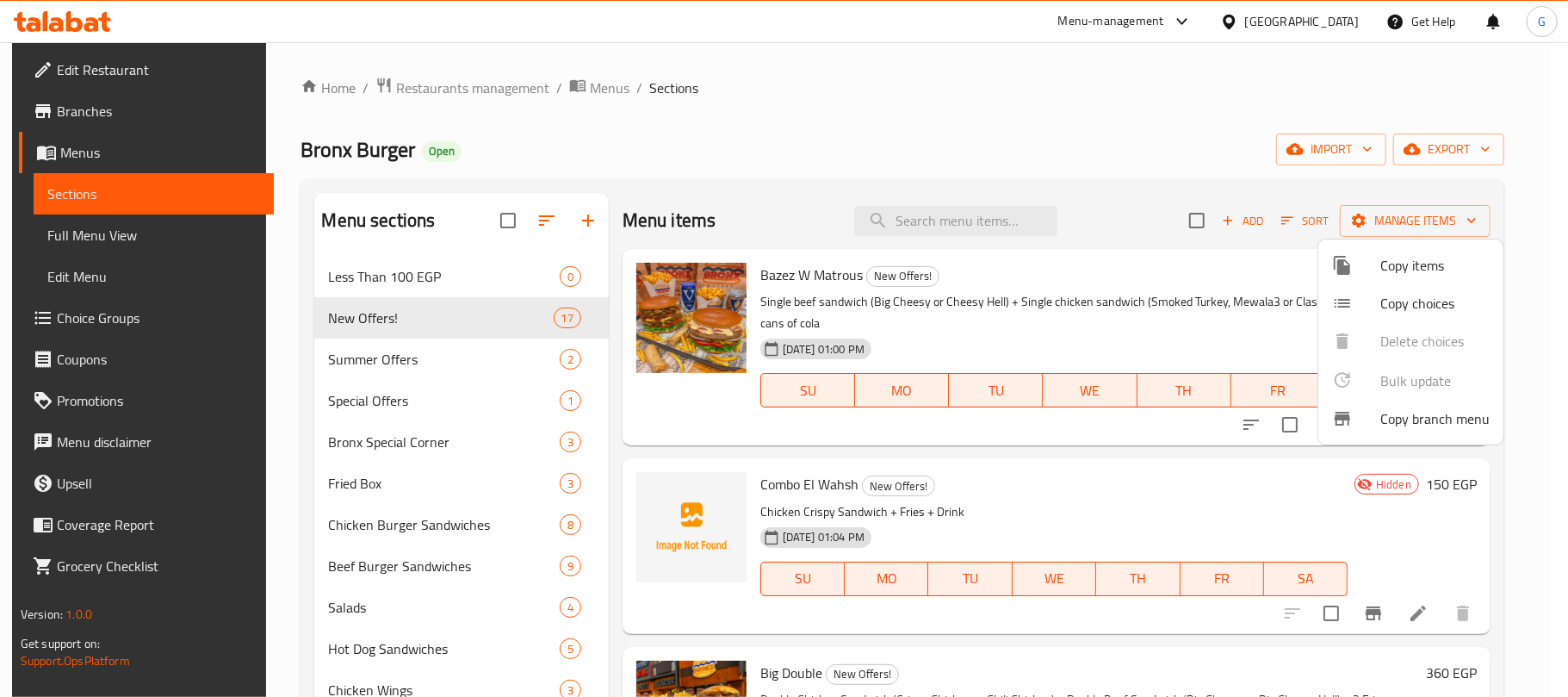
click at [982, 220] on div at bounding box center [784, 348] width 1568 height 697
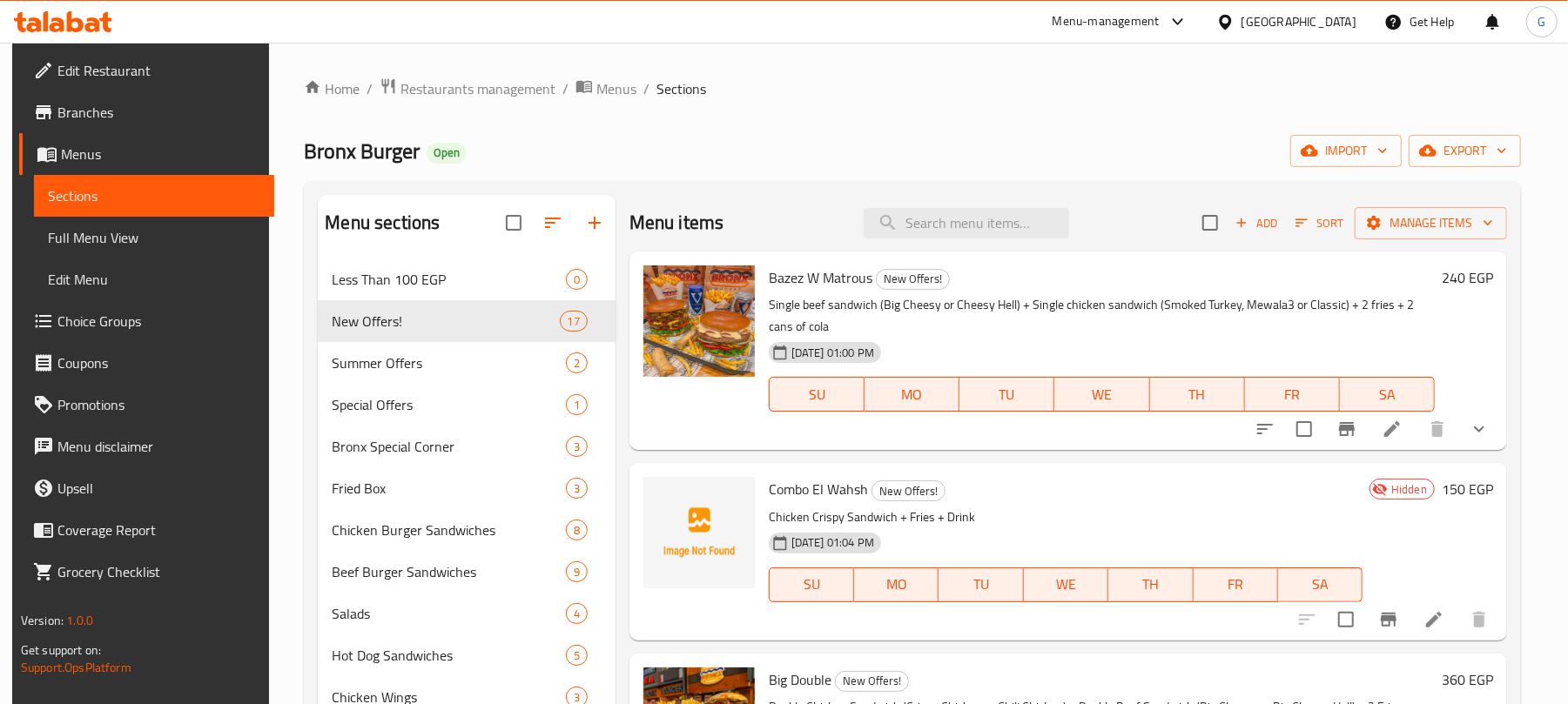
click at [993, 222] on input "search" at bounding box center [966, 223] width 206 height 31
paste input "بيج دابل"
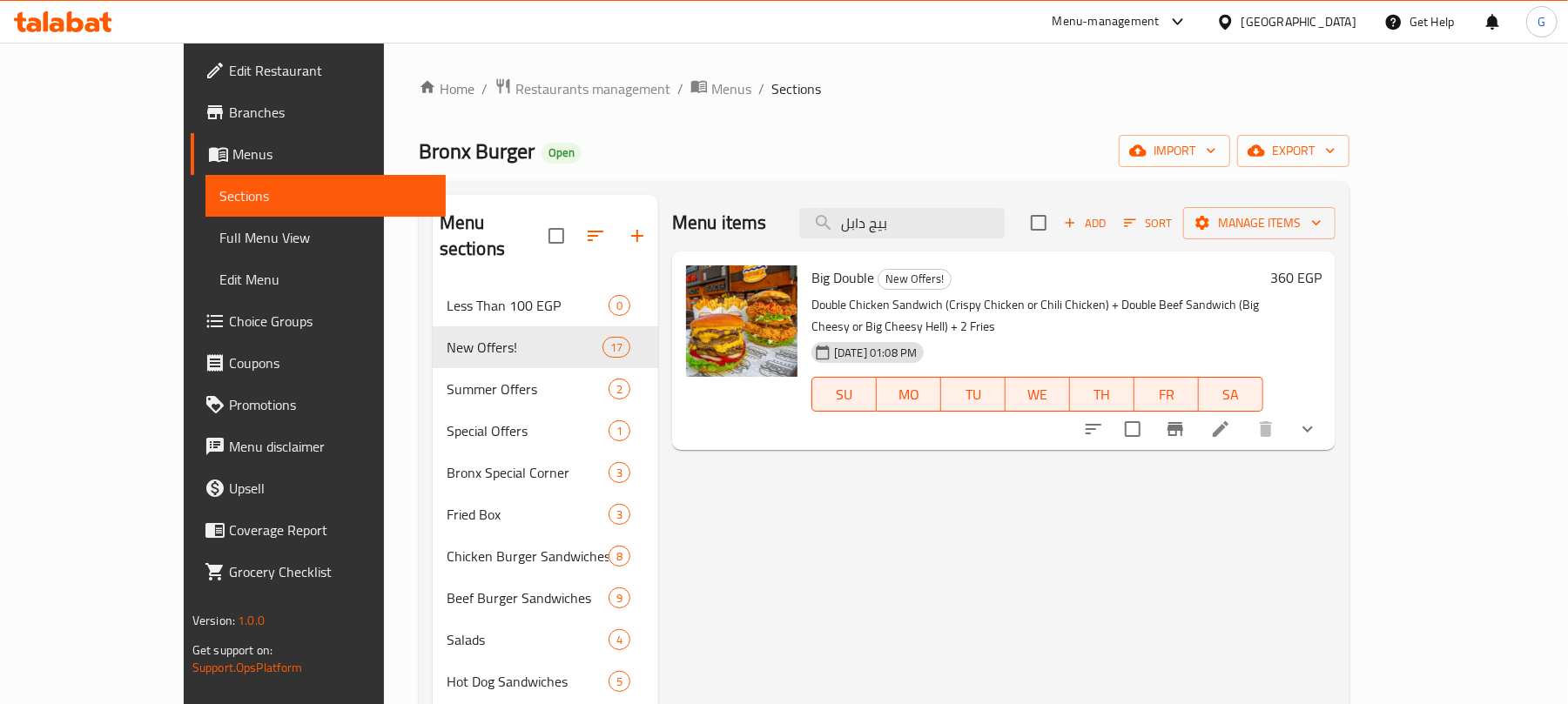
click at [812, 273] on span "Big Double" at bounding box center [842, 278] width 62 height 26
copy h6 "Big Double"
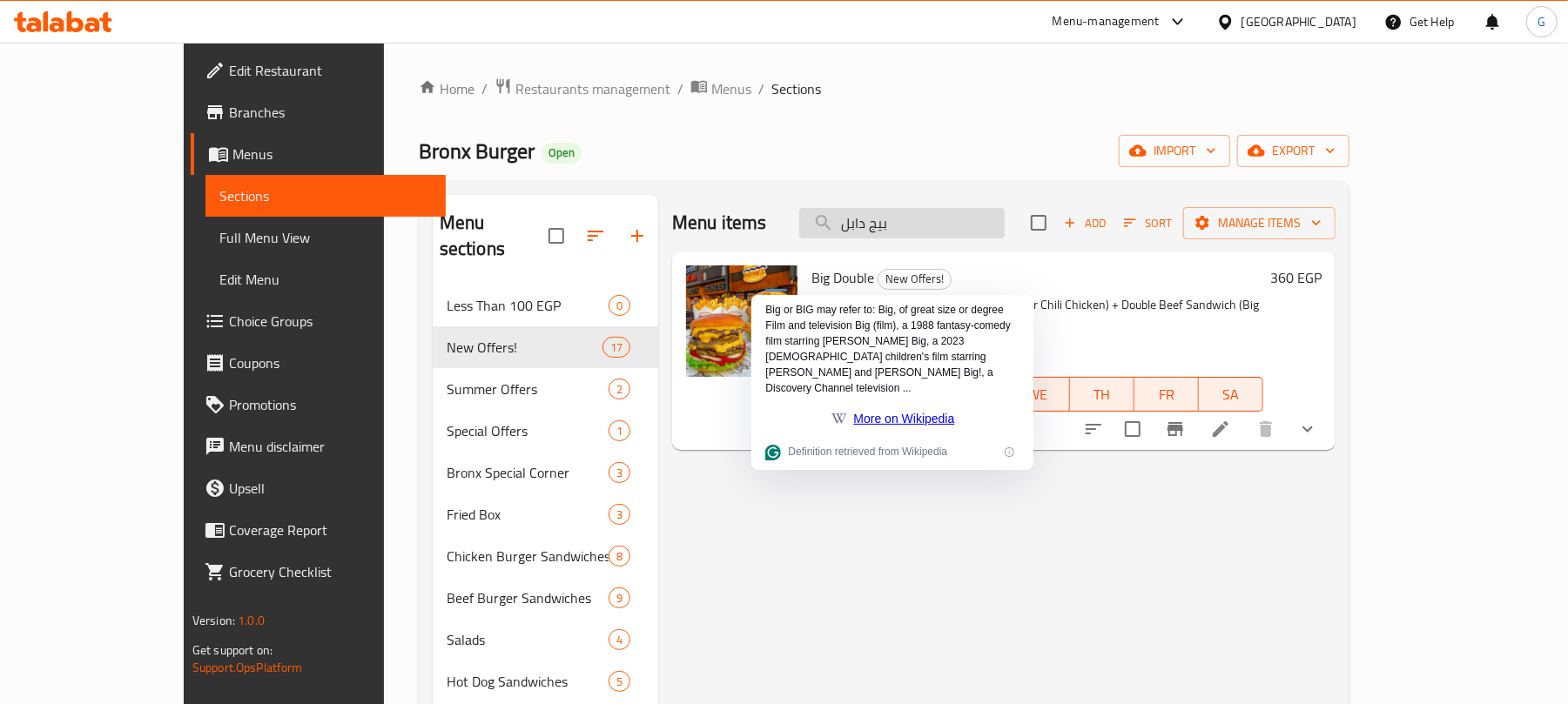
click at [997, 230] on input "بيج دابل" at bounding box center [902, 223] width 206 height 31
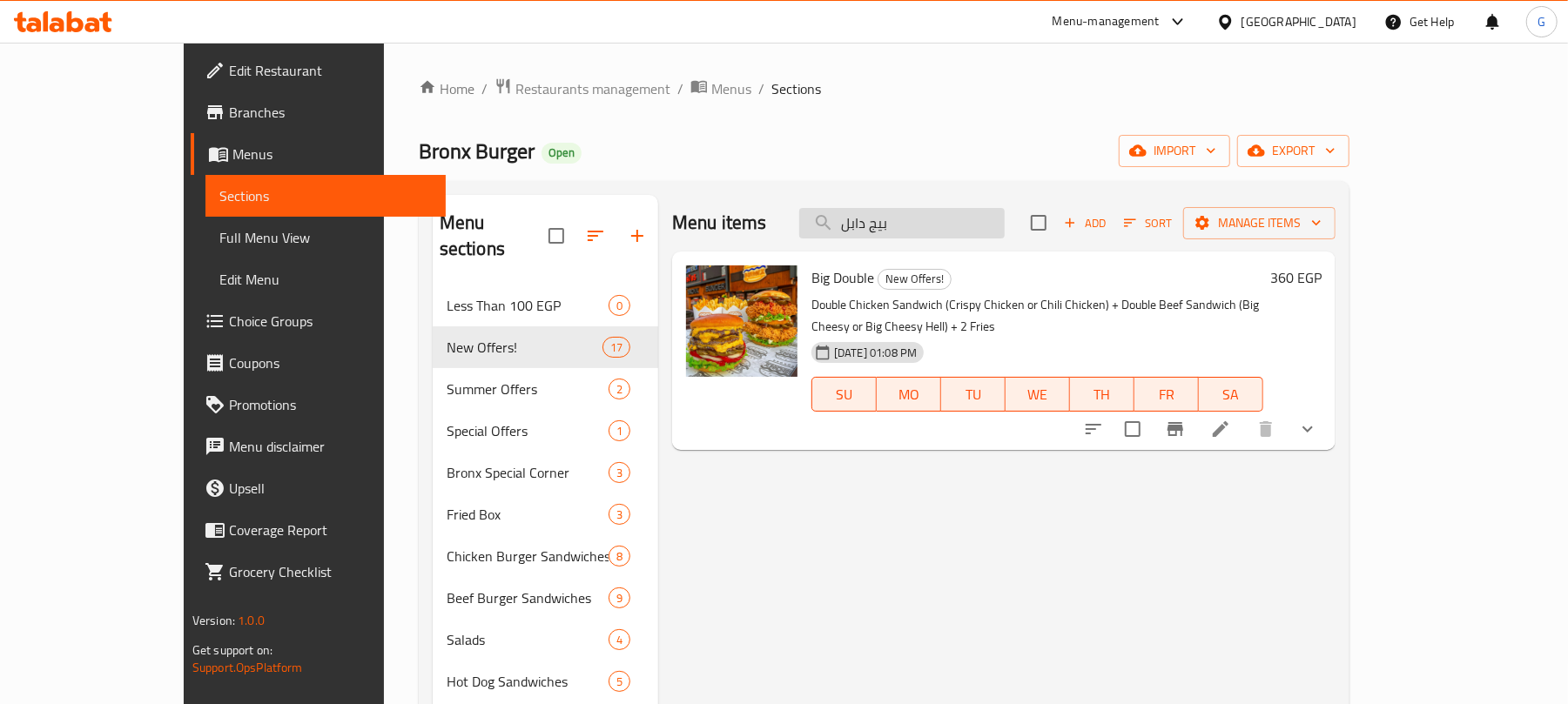
click at [997, 230] on input "بيج دابل" at bounding box center [902, 223] width 206 height 31
paste input "وبر ماك ميل:"
click at [997, 230] on input "بيج سوبر ماك ميل:" at bounding box center [902, 223] width 206 height 31
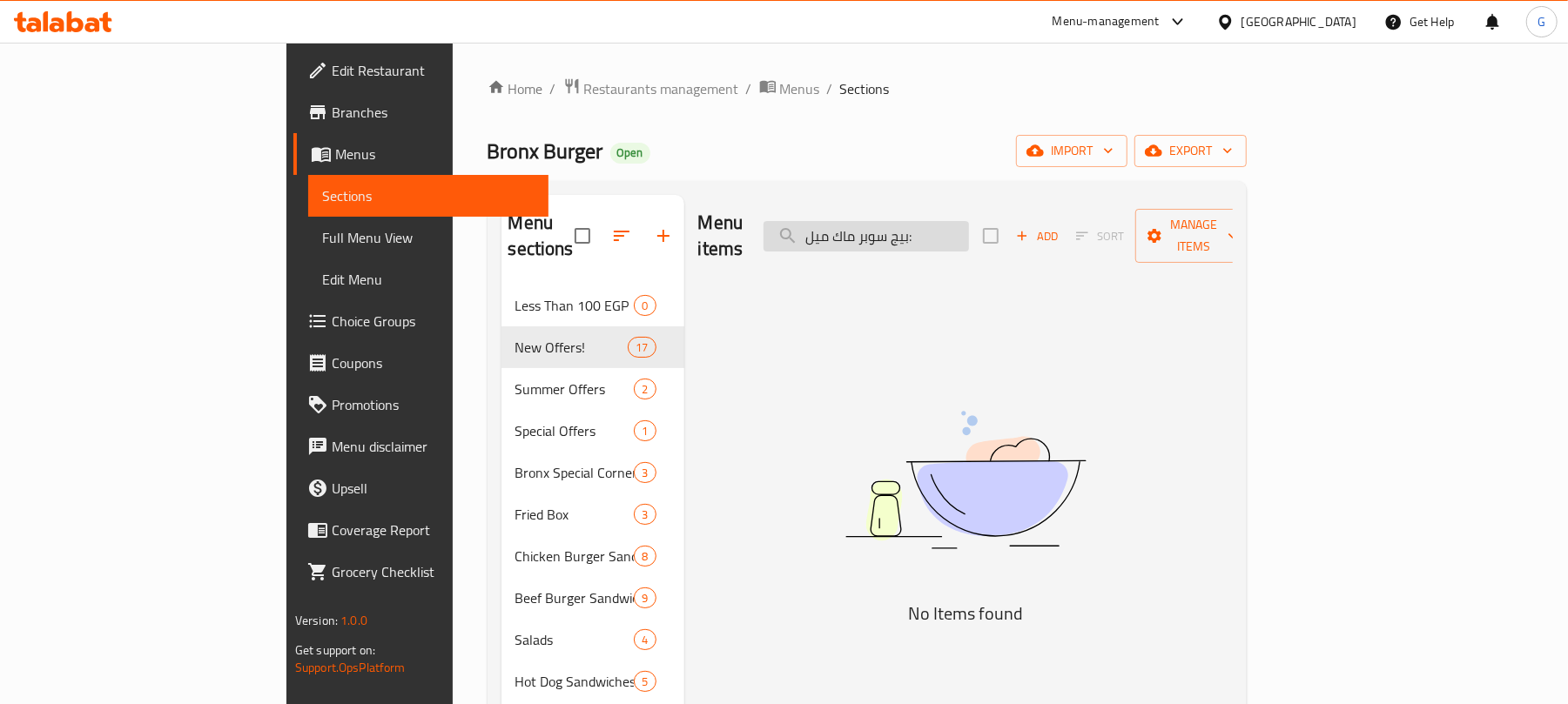
paste input "search"
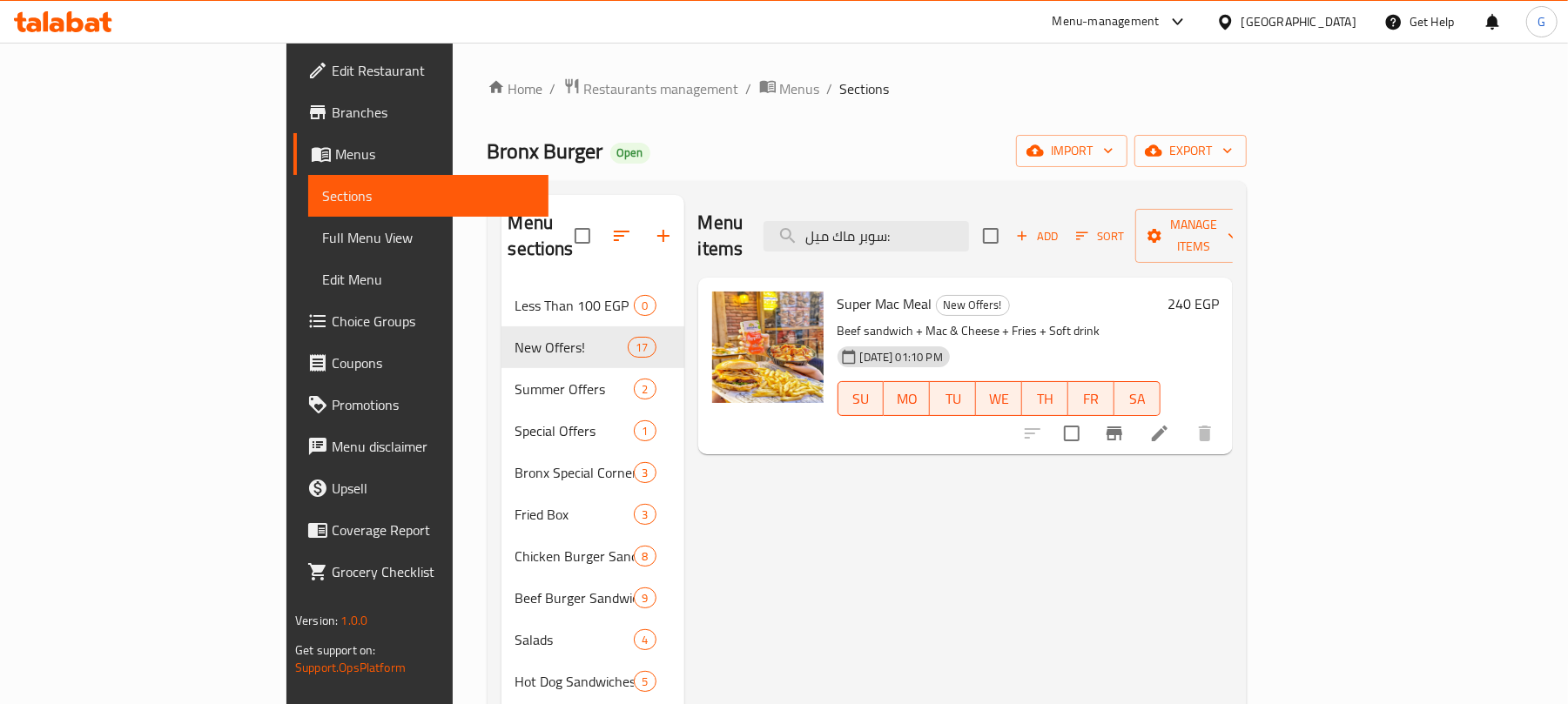
click at [837, 291] on span "Super Mac Meal" at bounding box center [885, 304] width 95 height 26
copy h6 "Super Mac Meal"
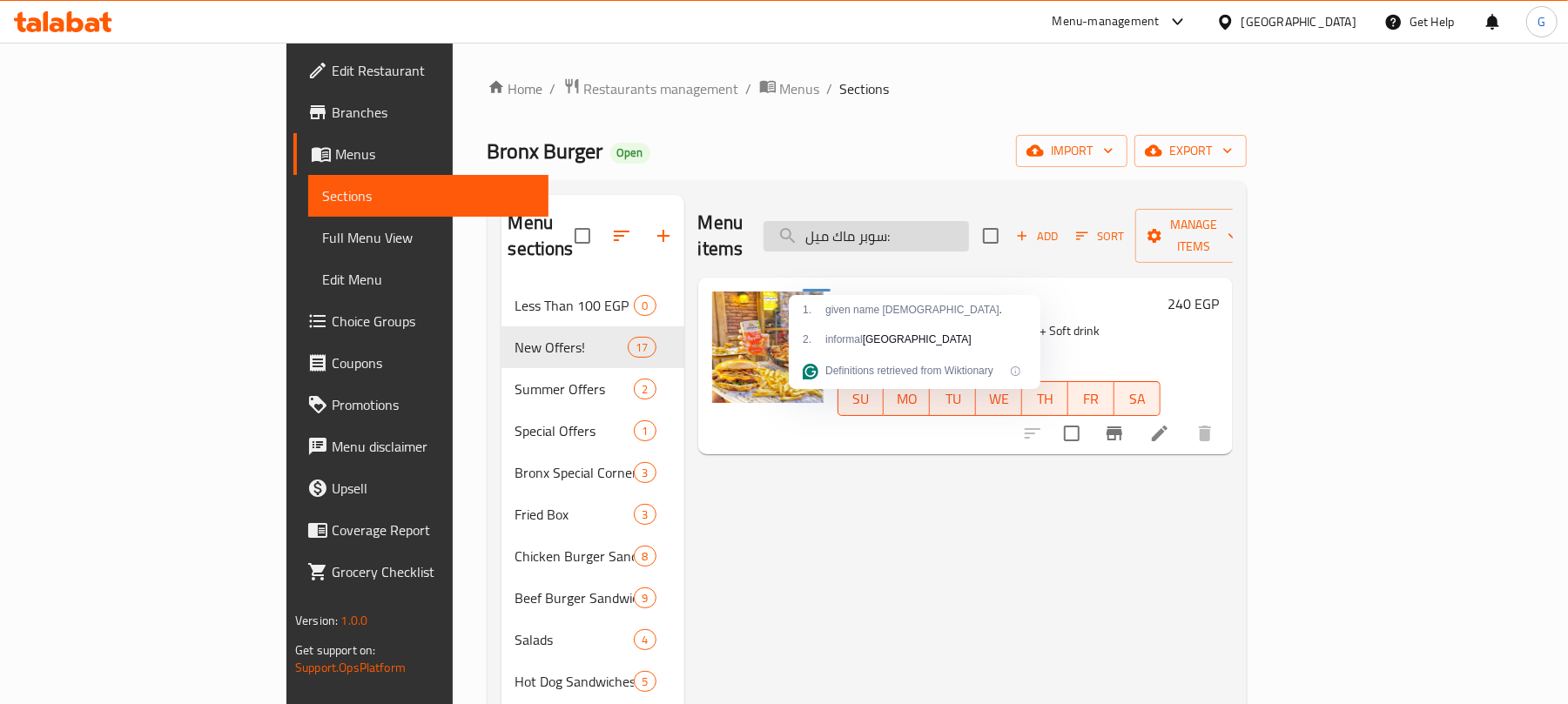
click at [969, 236] on input "سوبر ماك ميل:" at bounding box center [866, 236] width 206 height 31
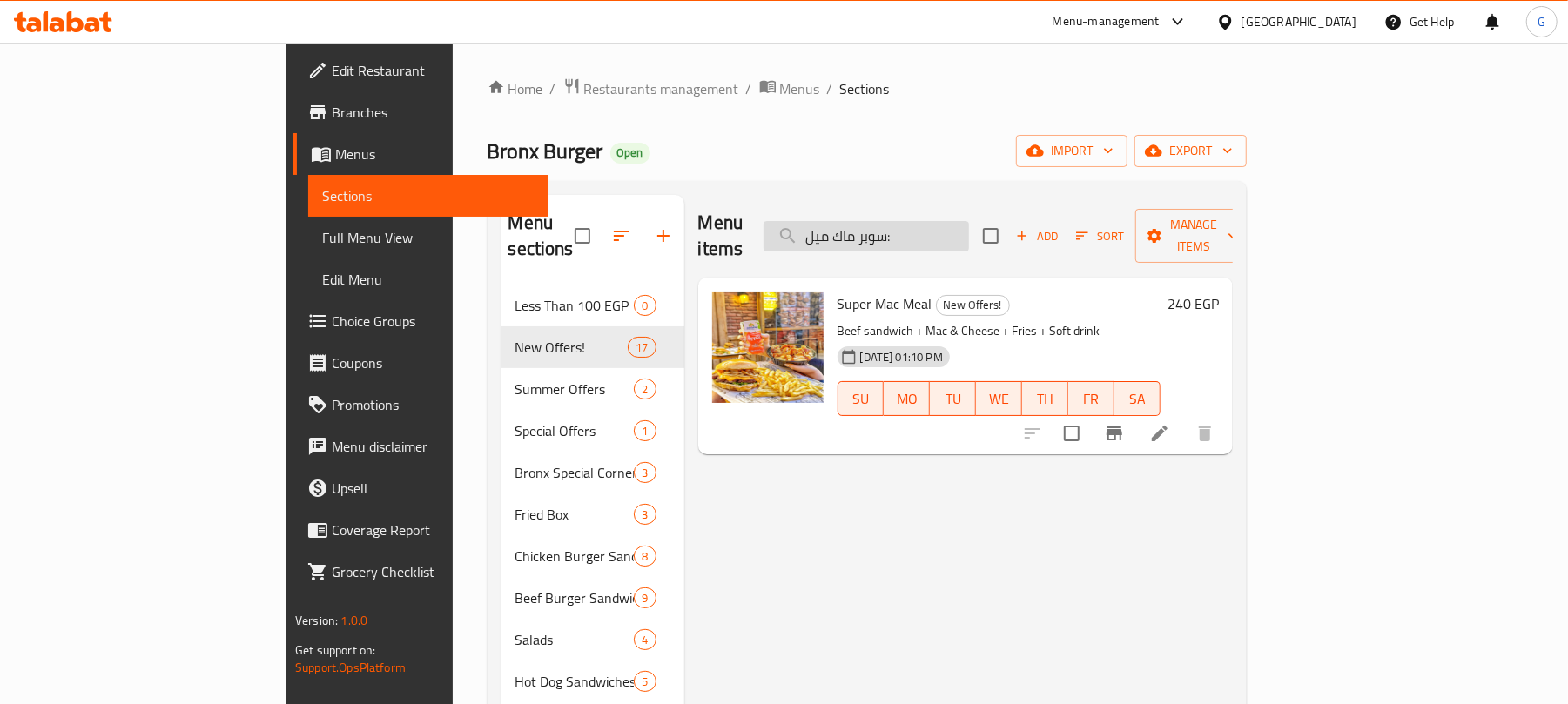
click at [969, 236] on input "سوبر ماك ميل:" at bounding box center [866, 236] width 206 height 31
paste input "برونكس"
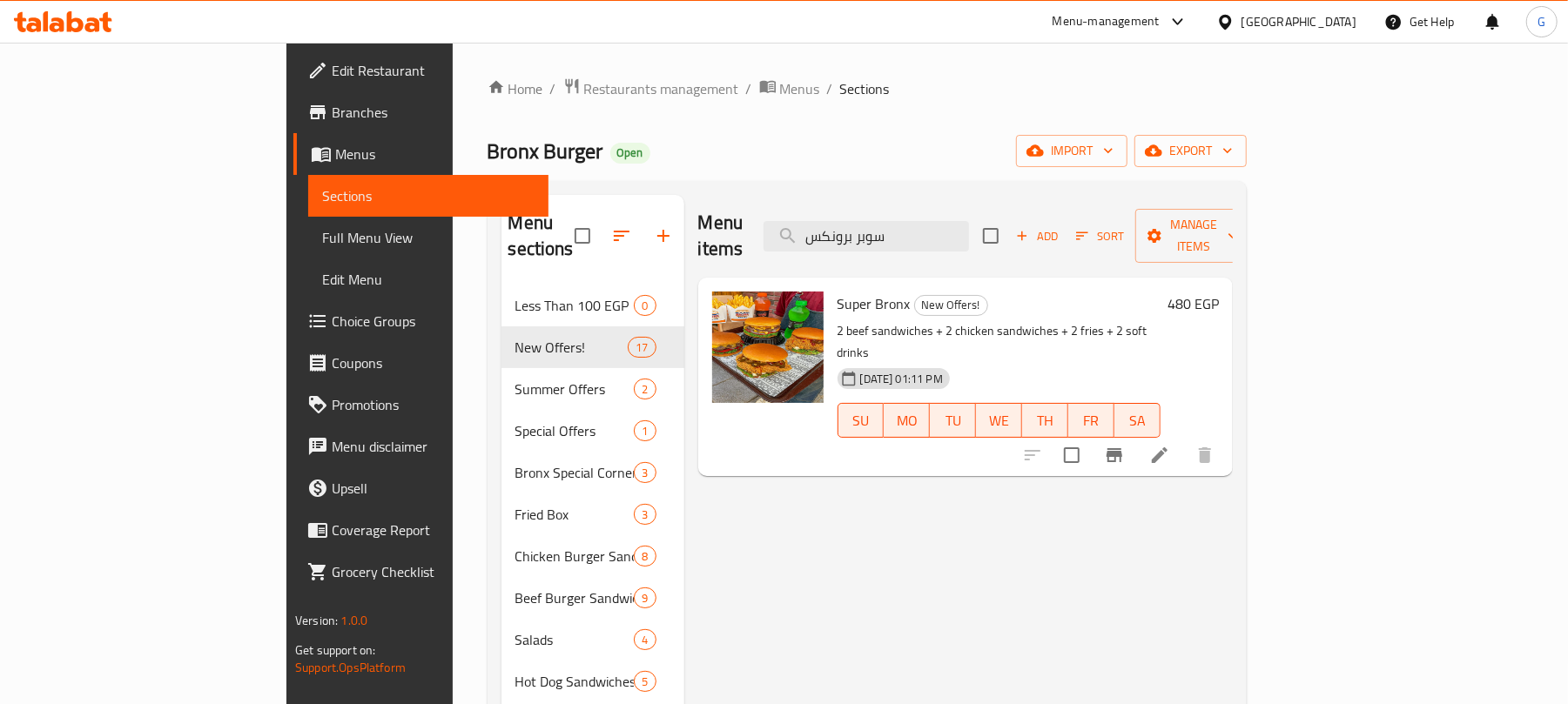
click at [837, 291] on span "Super Bronx" at bounding box center [873, 304] width 73 height 26
copy h6 "Super Bronx"
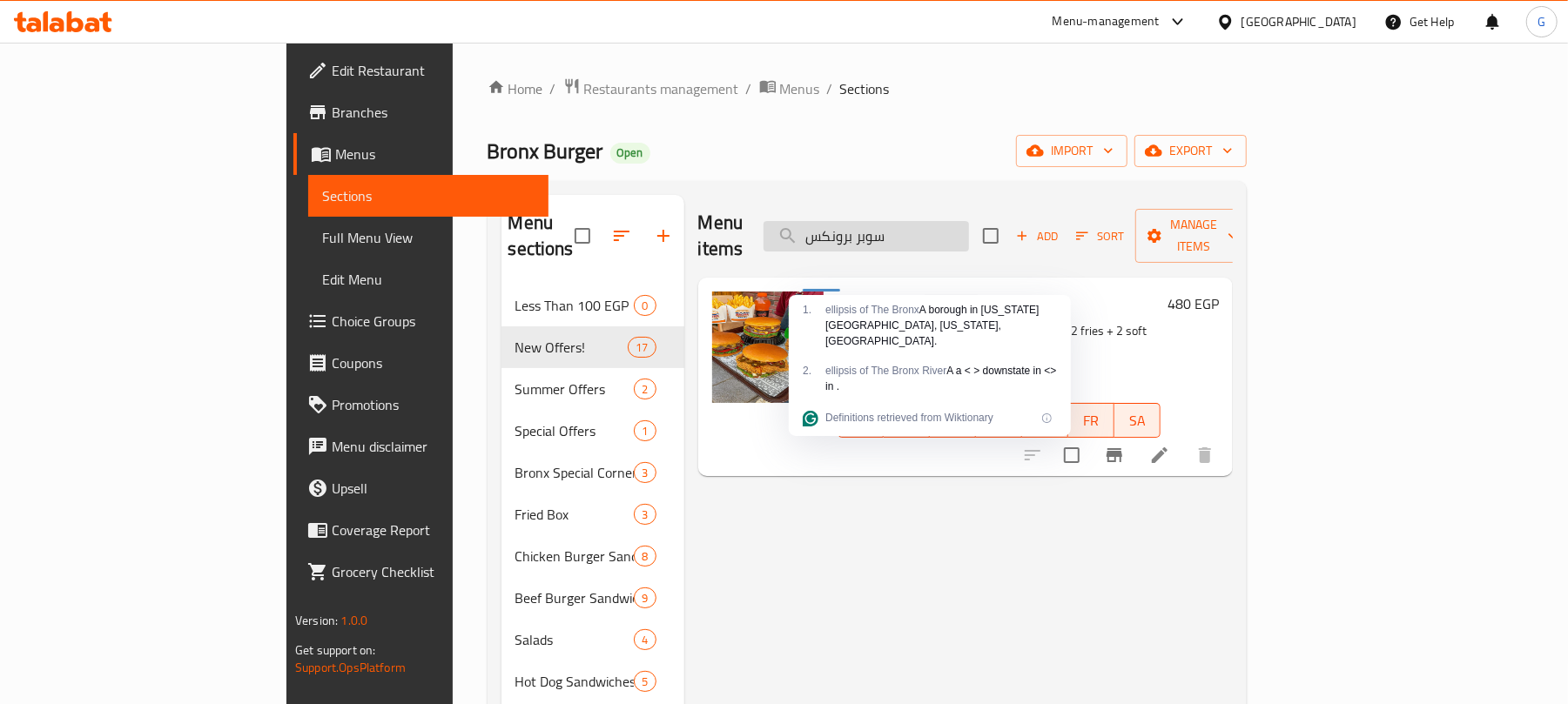
click at [969, 226] on input "سوبر برونكس" at bounding box center [866, 236] width 206 height 31
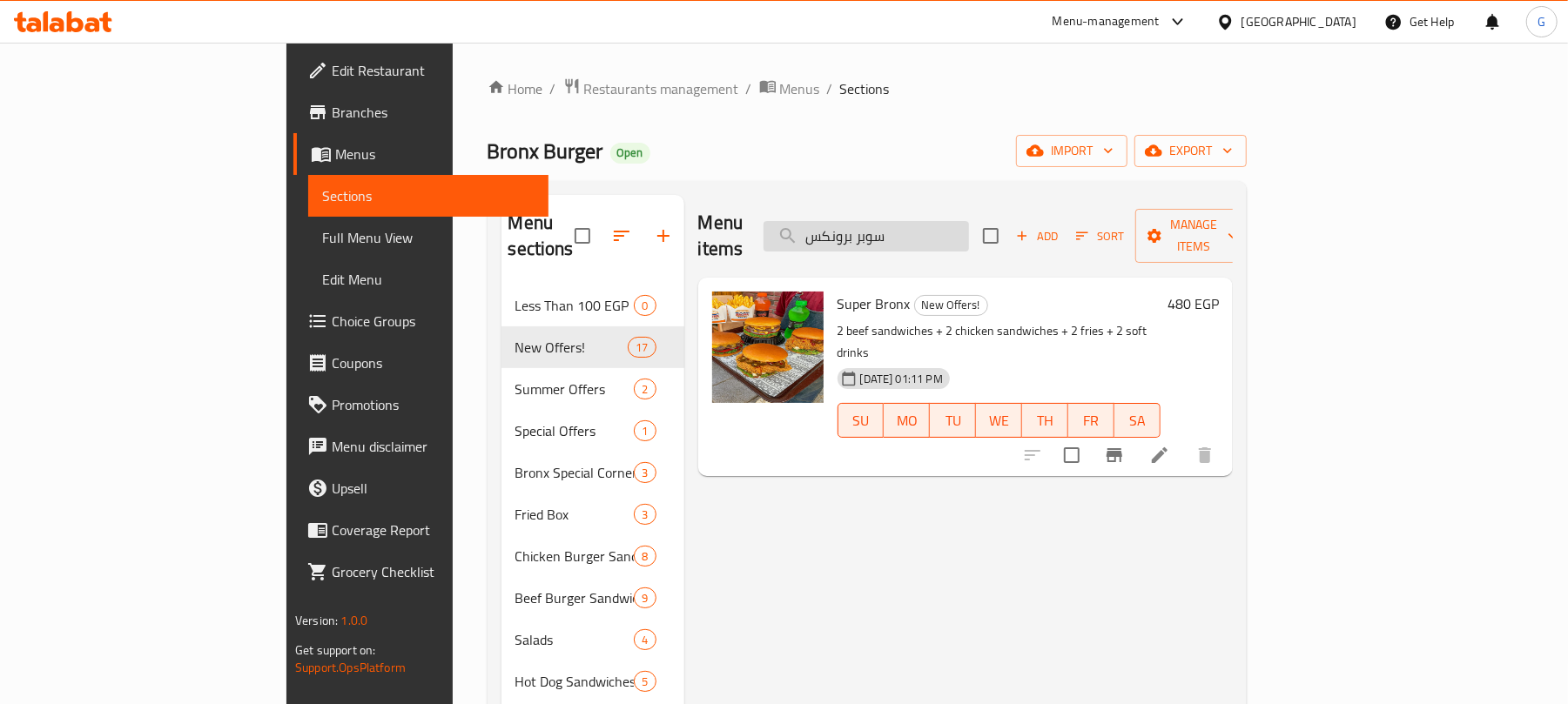
click at [969, 226] on input "سوبر برونكس" at bounding box center [866, 236] width 206 height 31
paste input "ظظ"
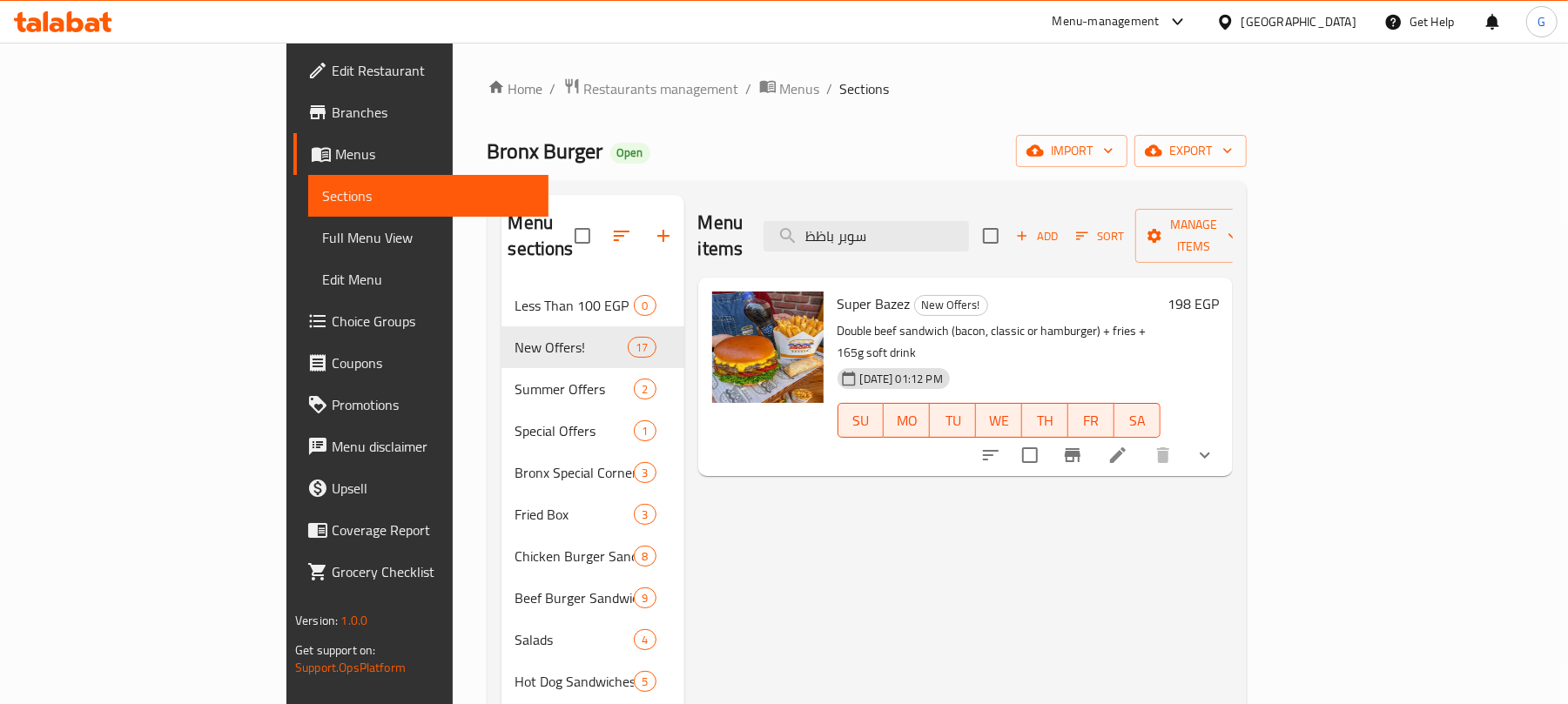
click at [837, 291] on span "Super Bazez" at bounding box center [873, 304] width 73 height 26
copy h6 "Super Bazez"
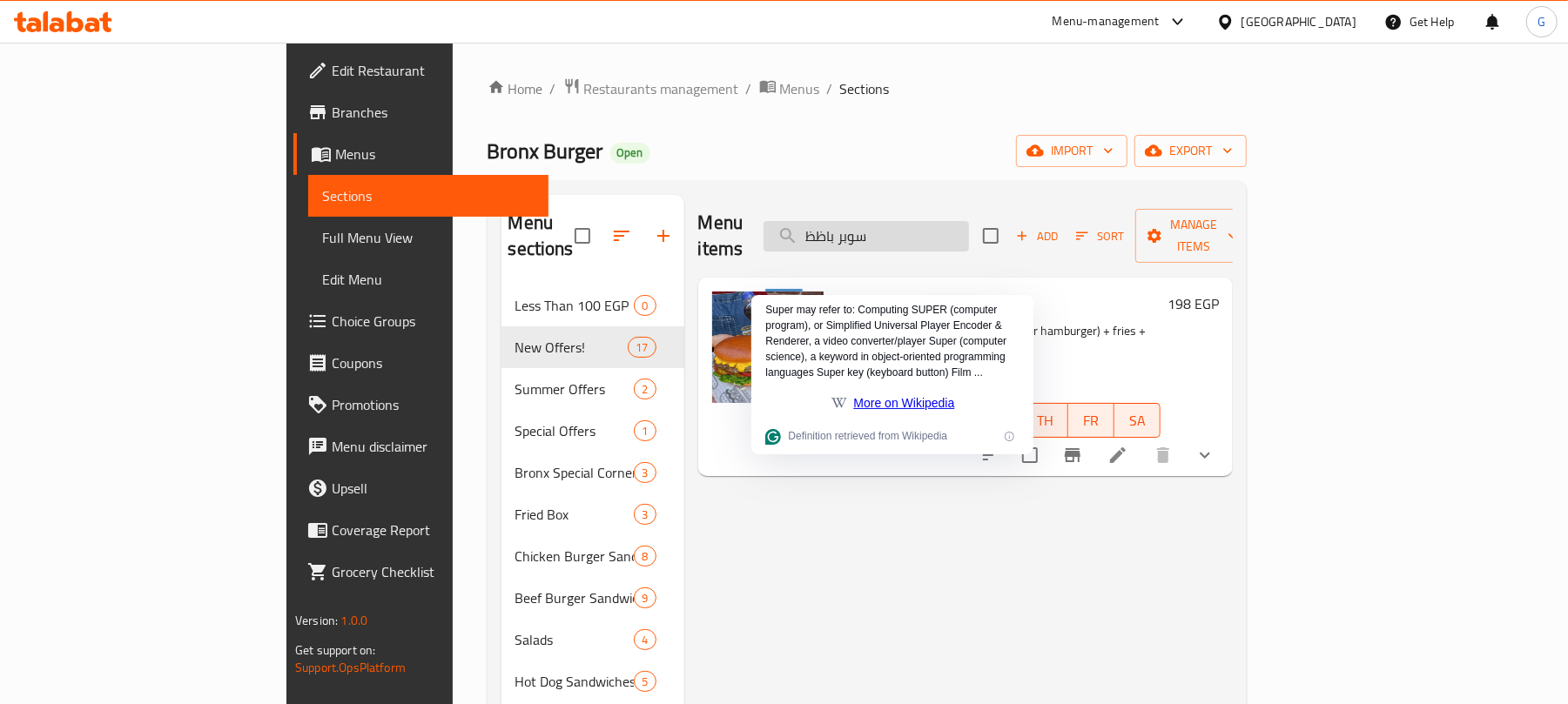
click at [962, 222] on input "سوبر باظظ" at bounding box center [866, 236] width 206 height 31
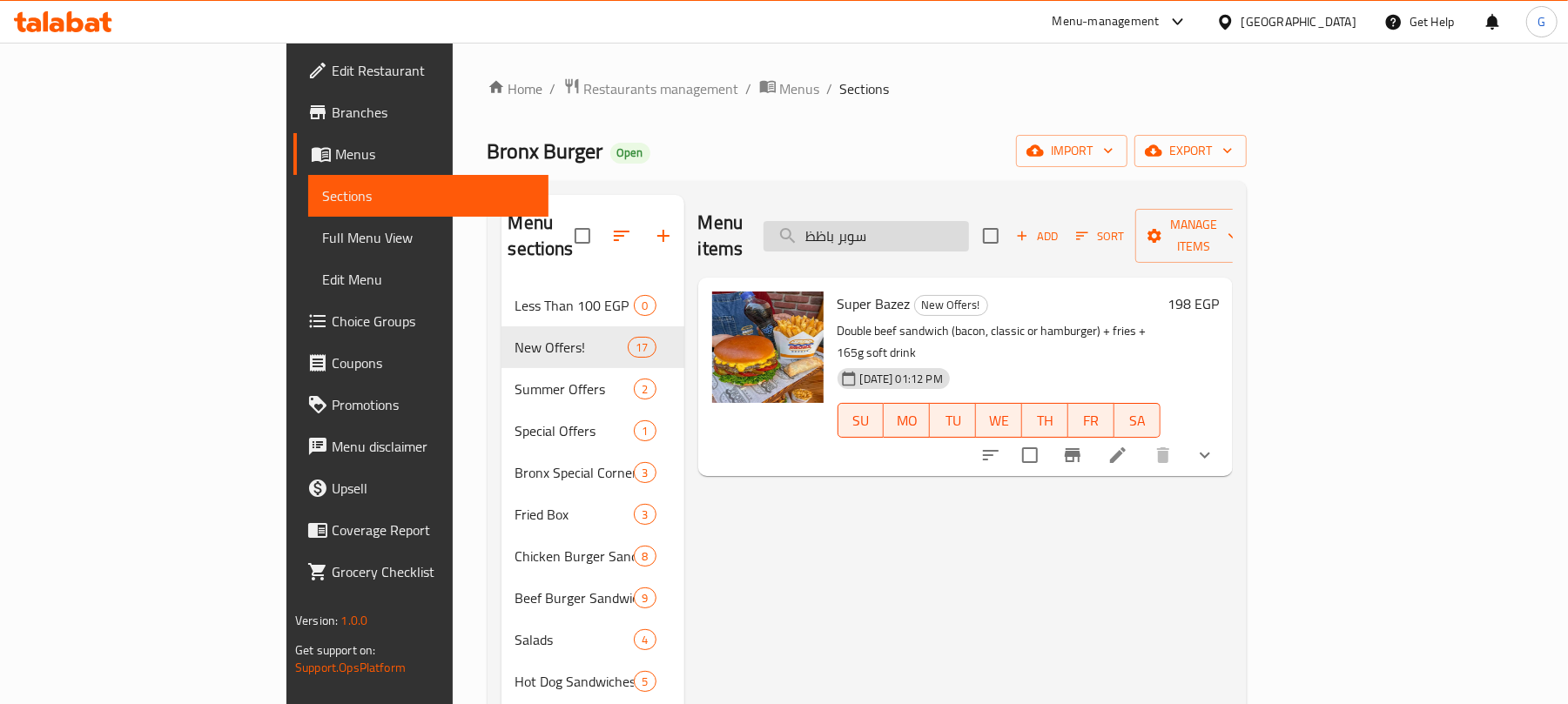
click at [962, 222] on input "سوبر باظظ" at bounding box center [866, 236] width 206 height 31
paste input "اظظ ماكس"
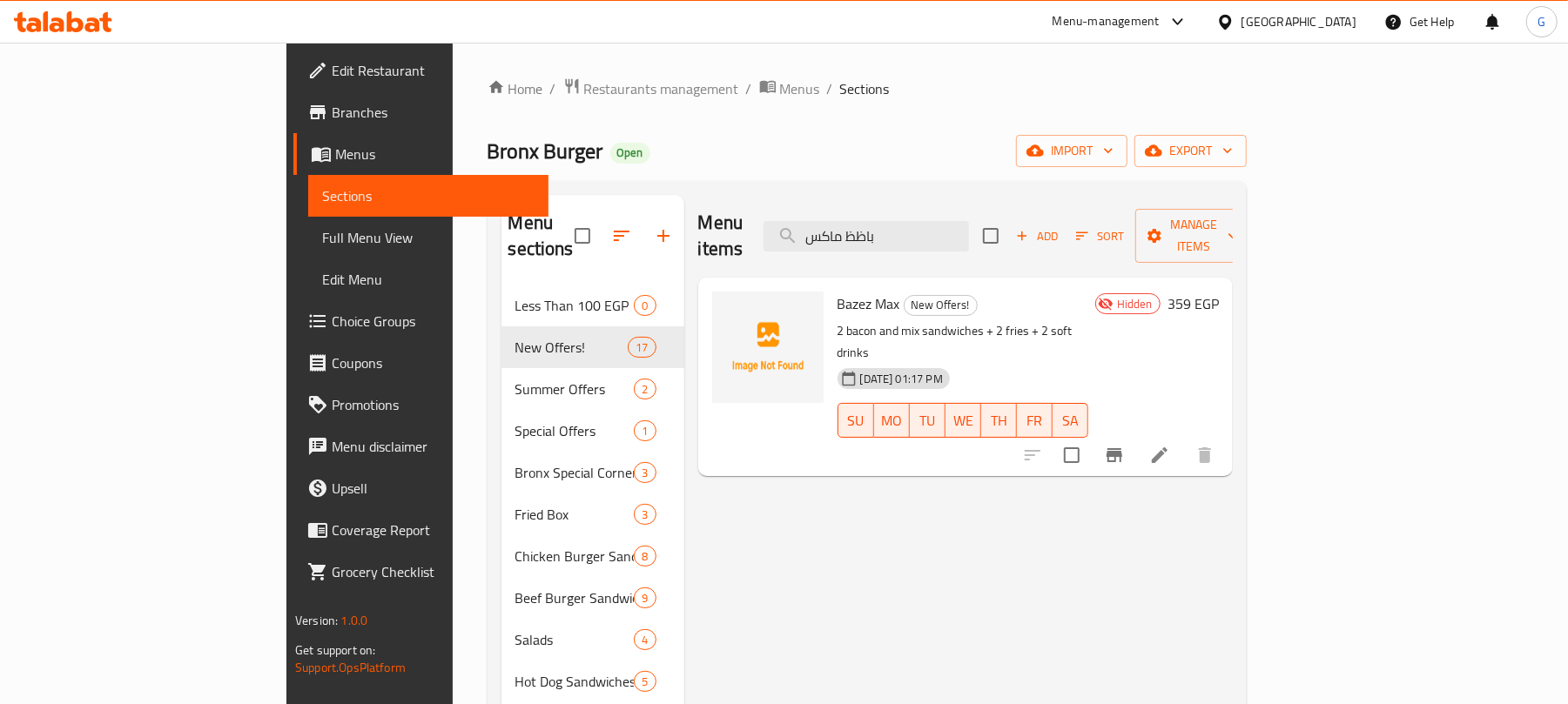
click at [837, 291] on span "Bazez Max" at bounding box center [868, 304] width 62 height 26
copy h6 "Bazez Max"
click at [969, 221] on input "باظظ ماكس" at bounding box center [866, 236] width 206 height 31
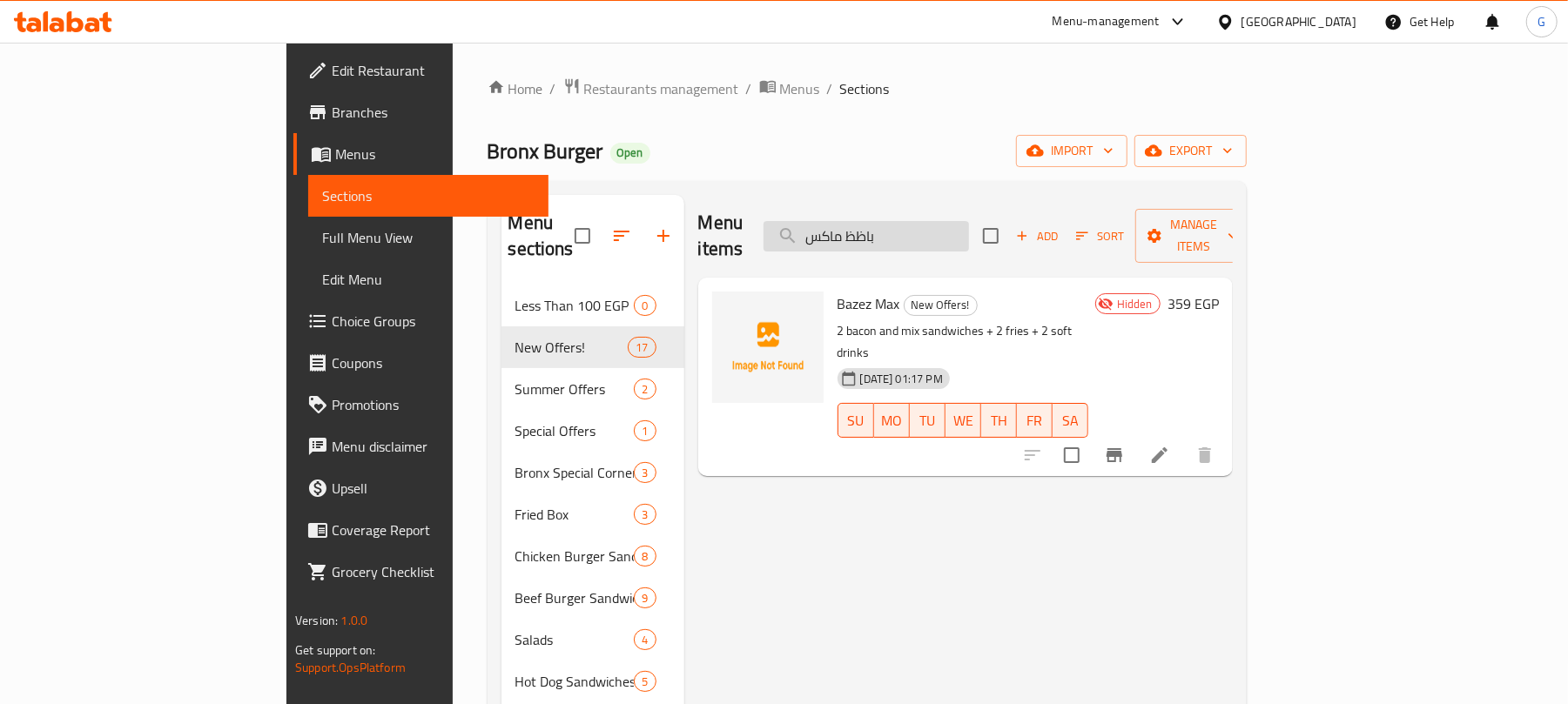
click at [969, 221] on input "باظظ ماكس" at bounding box center [866, 236] width 206 height 31
paste input "ماك توفير:"
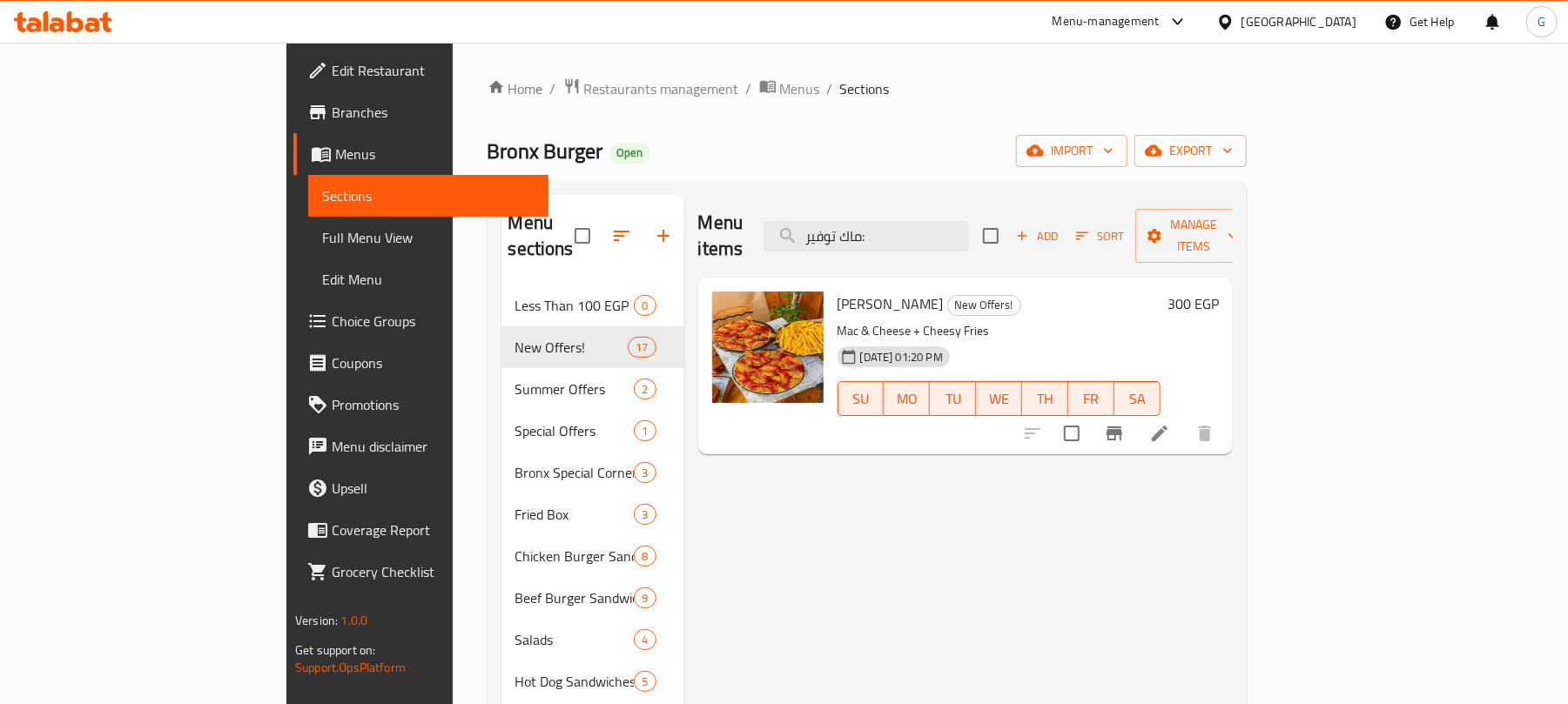
click at [837, 291] on span "Mac Tafweer" at bounding box center [890, 304] width 106 height 26
copy h6 "Mac Tafweer"
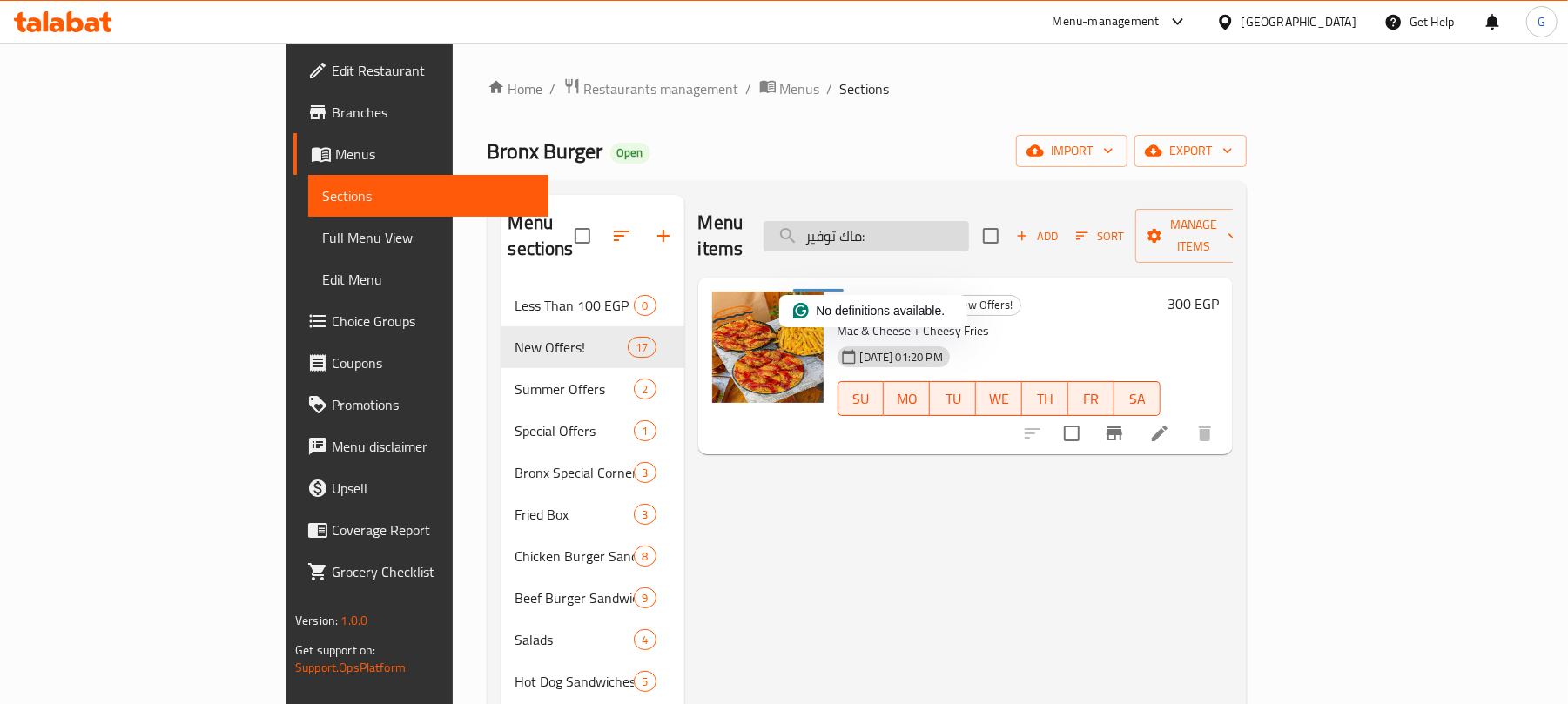
click at [969, 224] on input "ماك توفير:" at bounding box center [866, 236] width 206 height 31
paste input "يكس توينز"
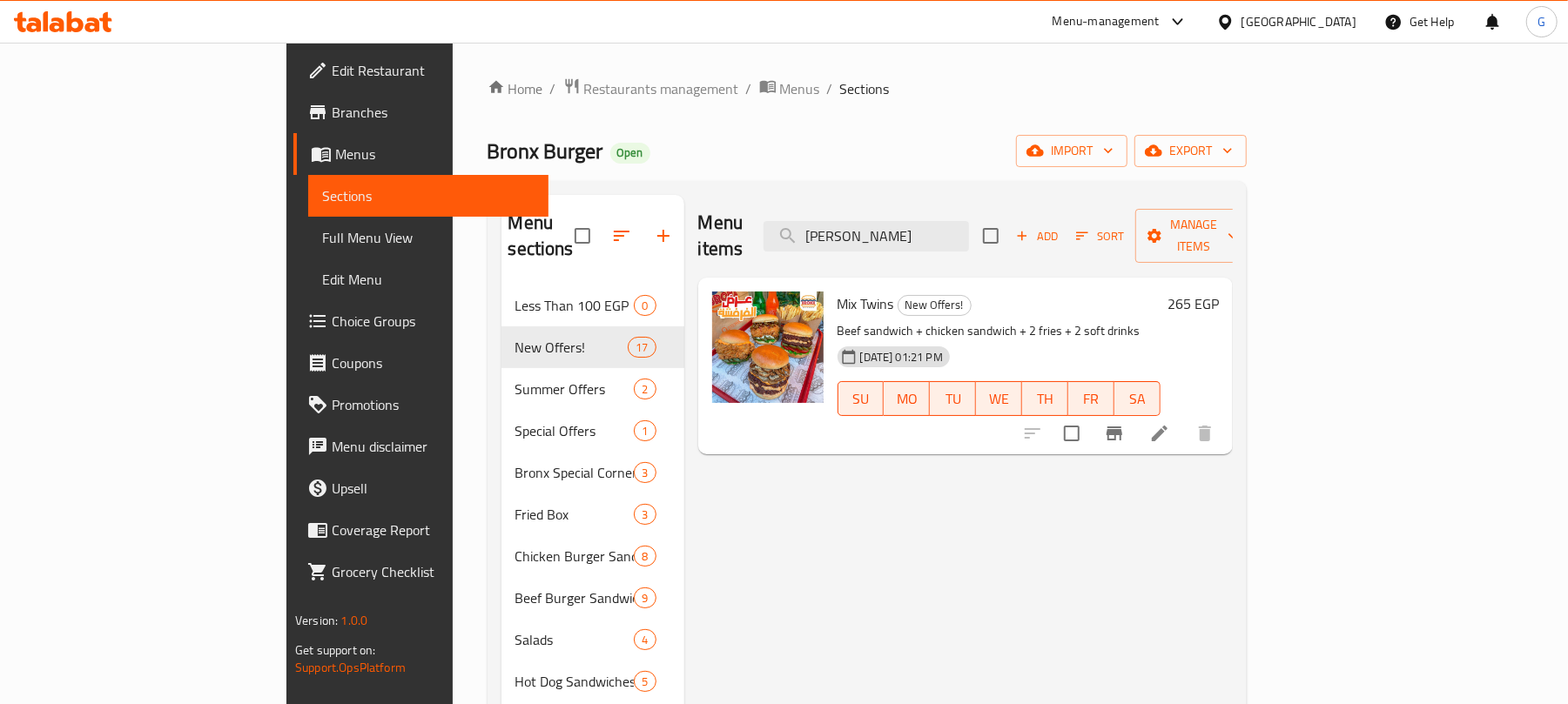
click at [837, 291] on span "Mix Twins" at bounding box center [865, 304] width 56 height 26
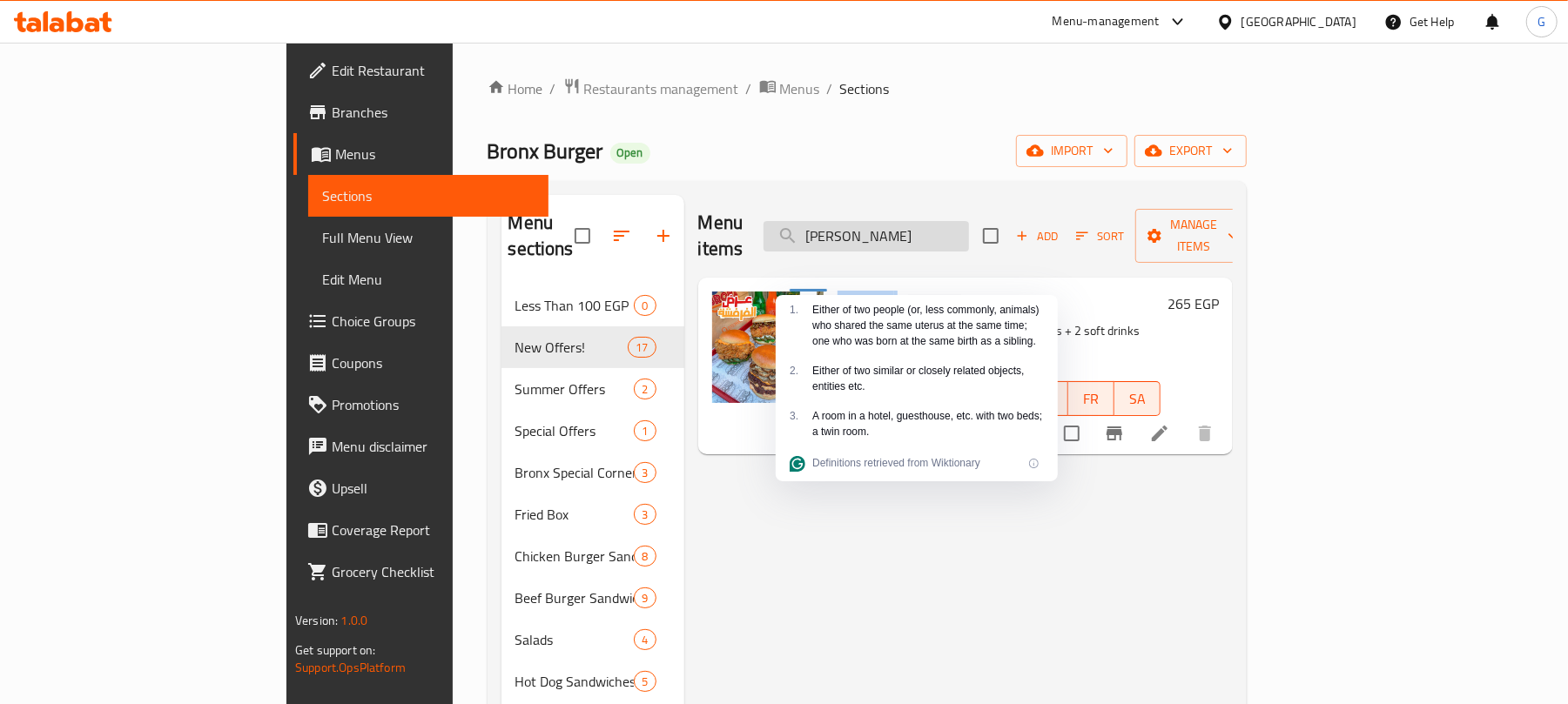
click at [969, 228] on input "ميكس توينز" at bounding box center [866, 236] width 206 height 31
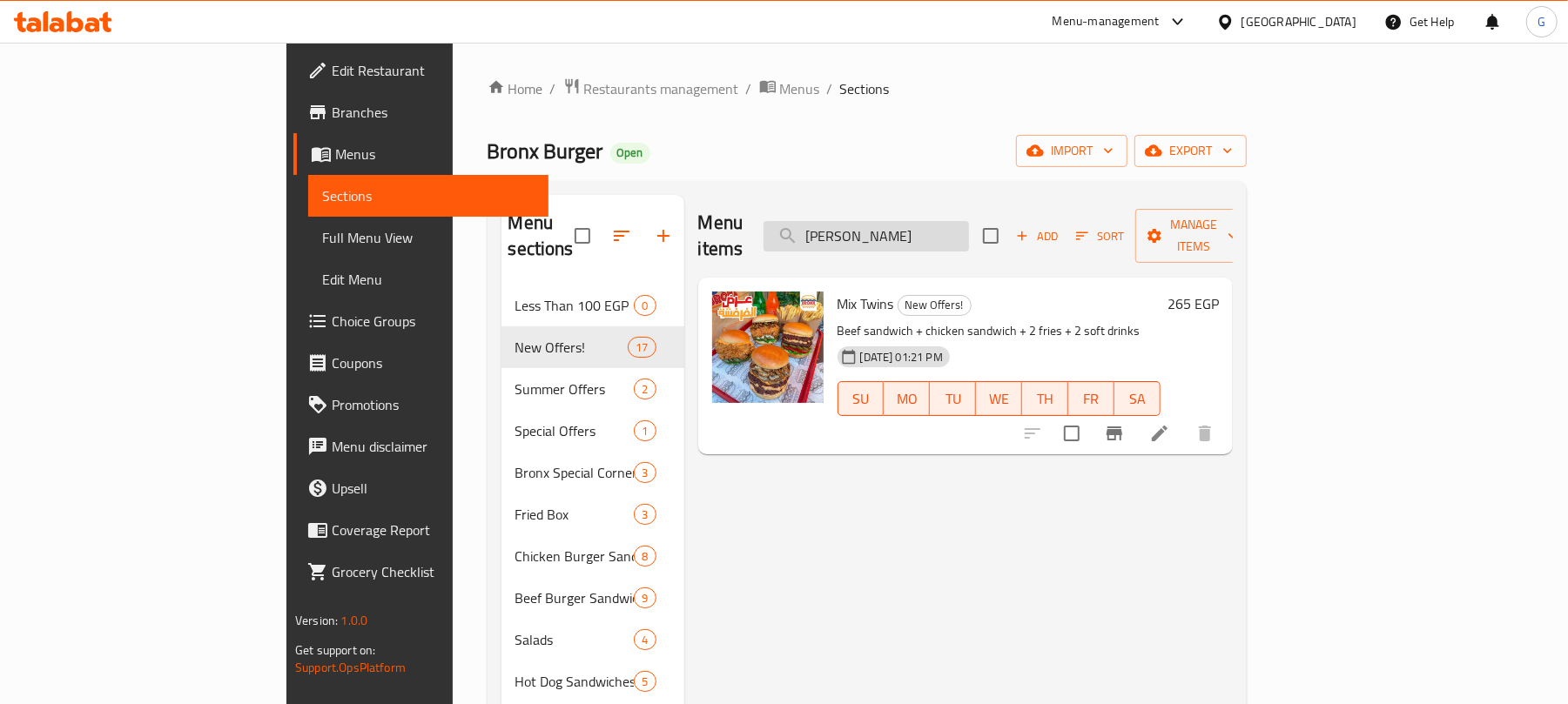
click at [969, 228] on input "ميكس توينز" at bounding box center [866, 236] width 206 height 31
paste input "باظظ مشروم"
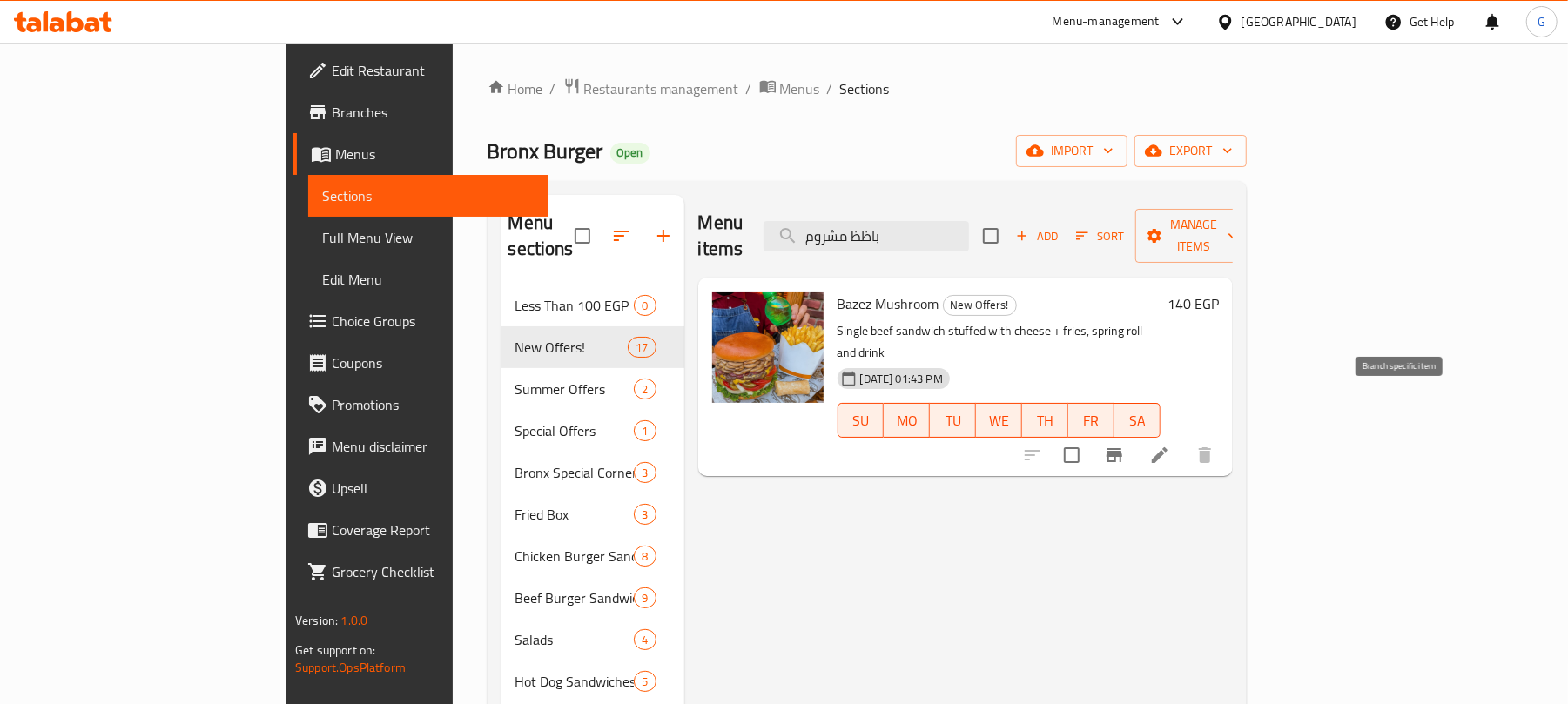
type input "باظظ مشروم"
click at [1125, 445] on icon "Branch-specific-item" at bounding box center [1114, 455] width 21 height 21
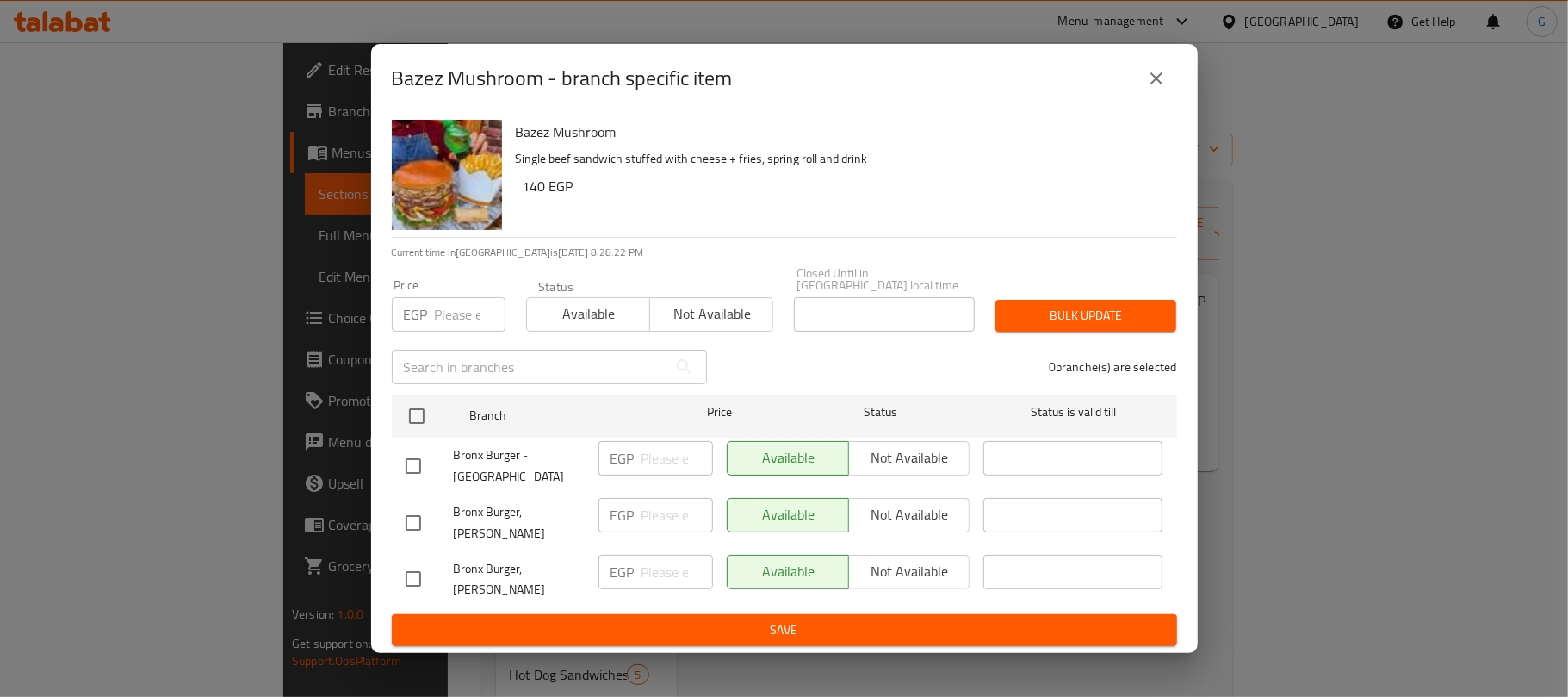
click at [1156, 88] on icon "close" at bounding box center [1157, 78] width 21 height 21
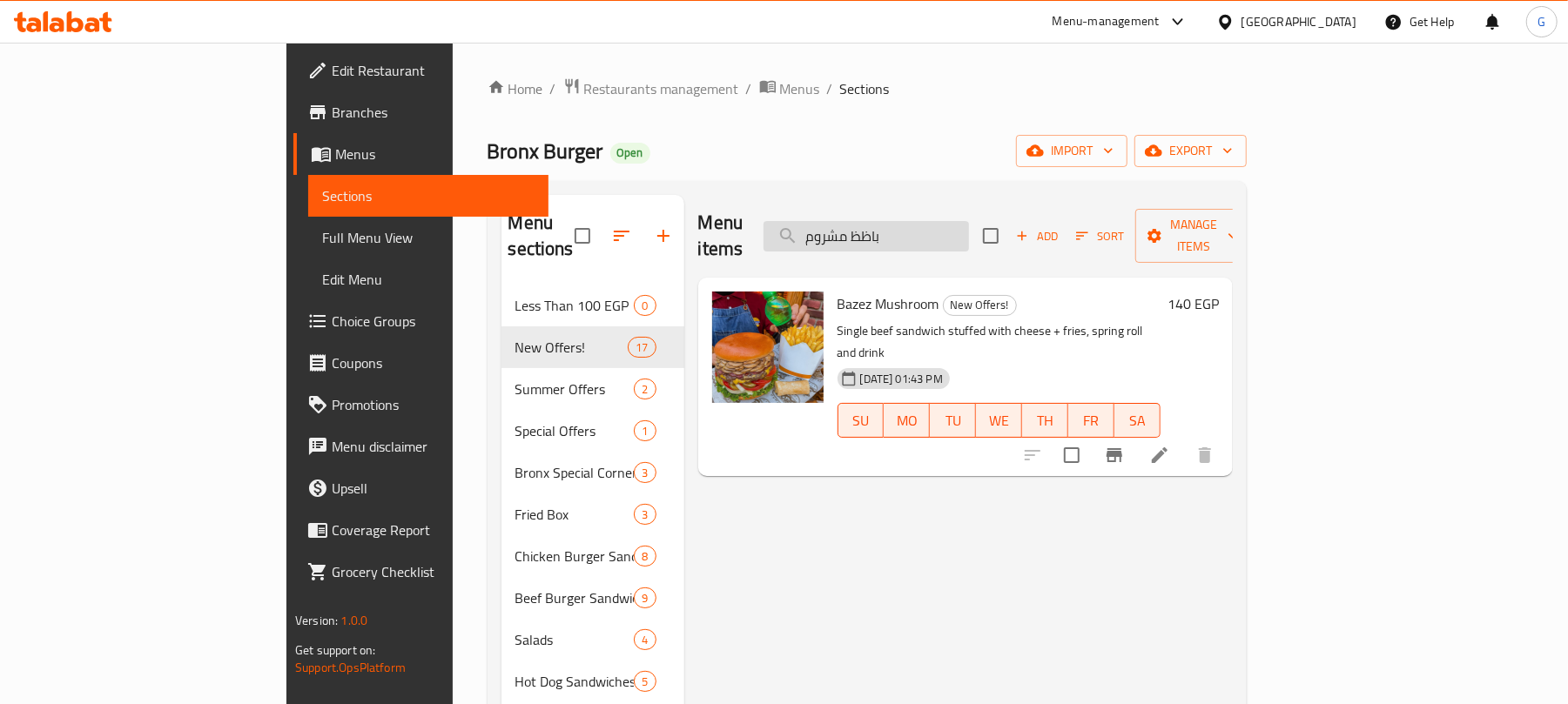
click at [969, 233] on input "باظظ مشروم" at bounding box center [866, 236] width 206 height 31
click at [1171, 445] on icon at bounding box center [1160, 455] width 21 height 21
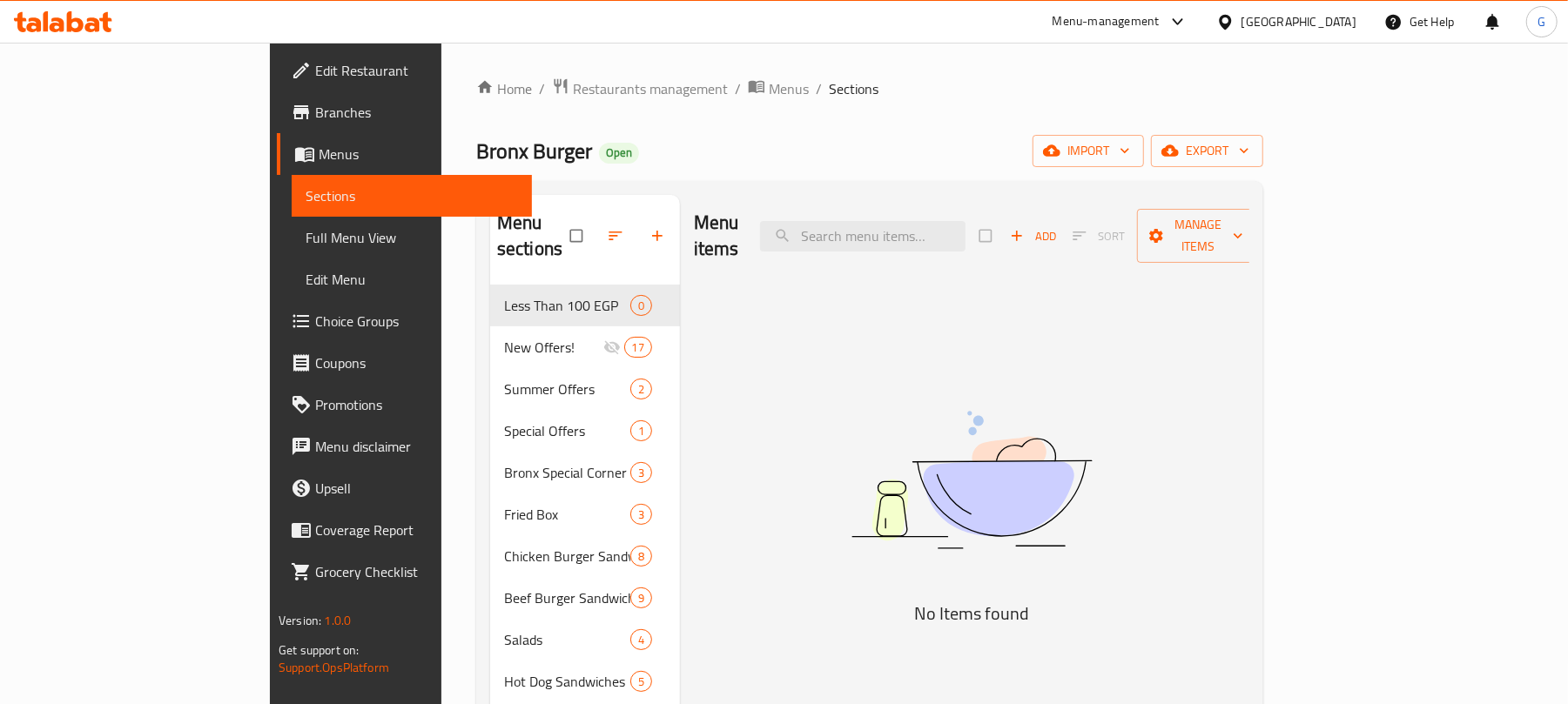
click at [315, 109] on span "Branches" at bounding box center [416, 112] width 203 height 21
